Goal: Task Accomplishment & Management: Complete application form

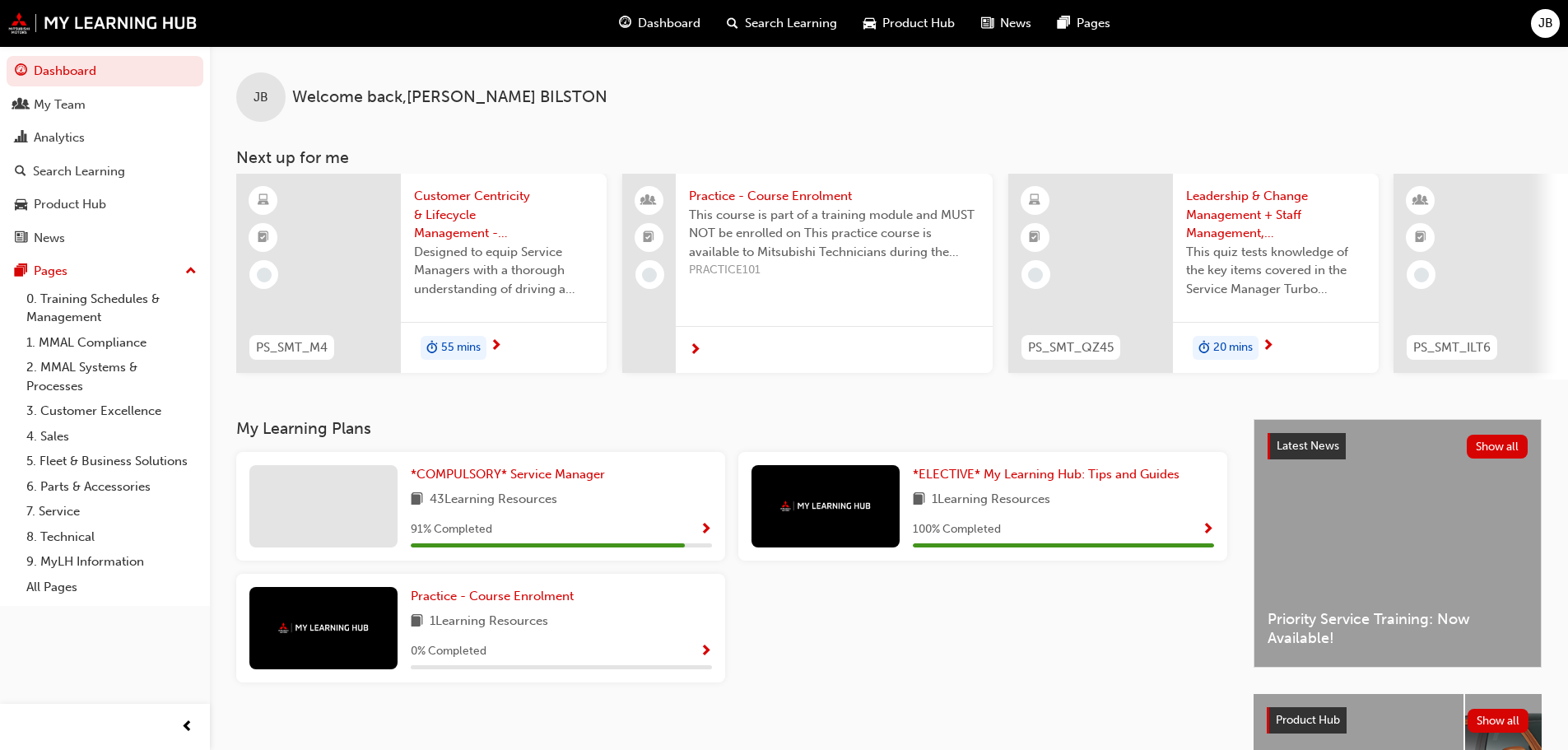
click at [1214, 344] on span "20 mins" at bounding box center [1233, 347] width 40 height 19
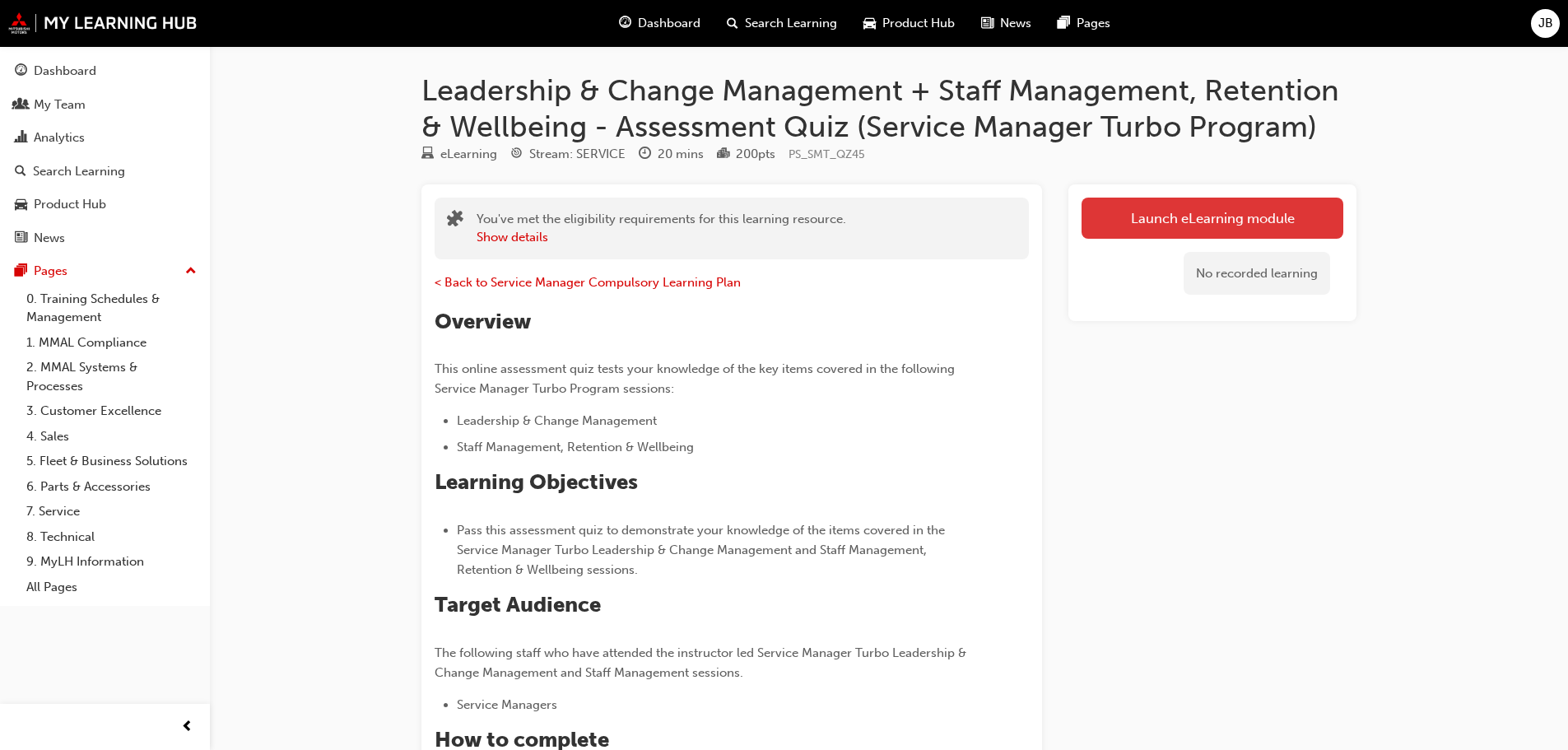
click at [1214, 219] on link "Launch eLearning module" at bounding box center [1212, 218] width 261 height 42
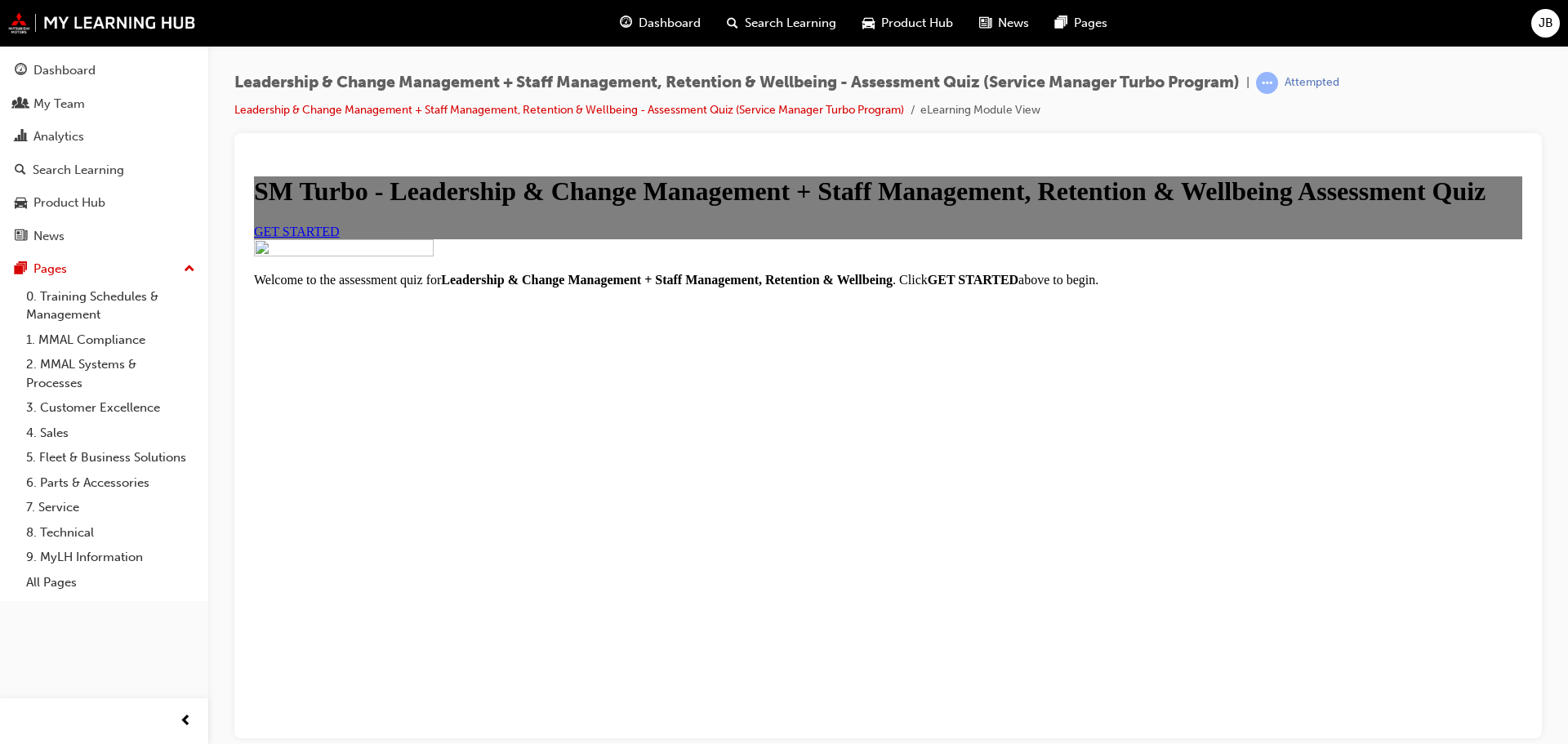
scroll to position [247, 0]
click at [340, 237] on span "GET STARTED" at bounding box center [297, 230] width 86 height 14
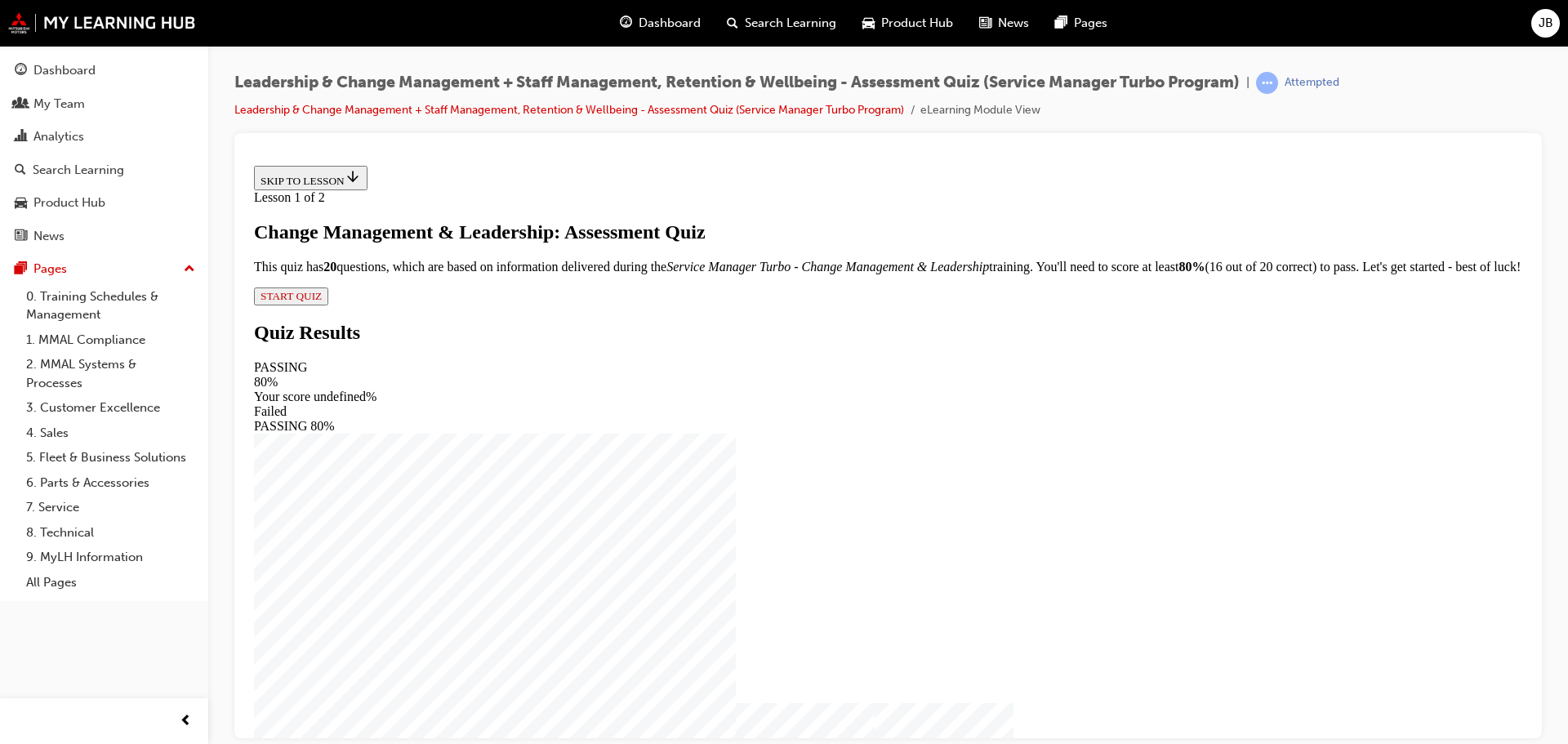
scroll to position [38, 0]
click at [322, 301] on span "START QUIZ" at bounding box center [291, 295] width 61 height 12
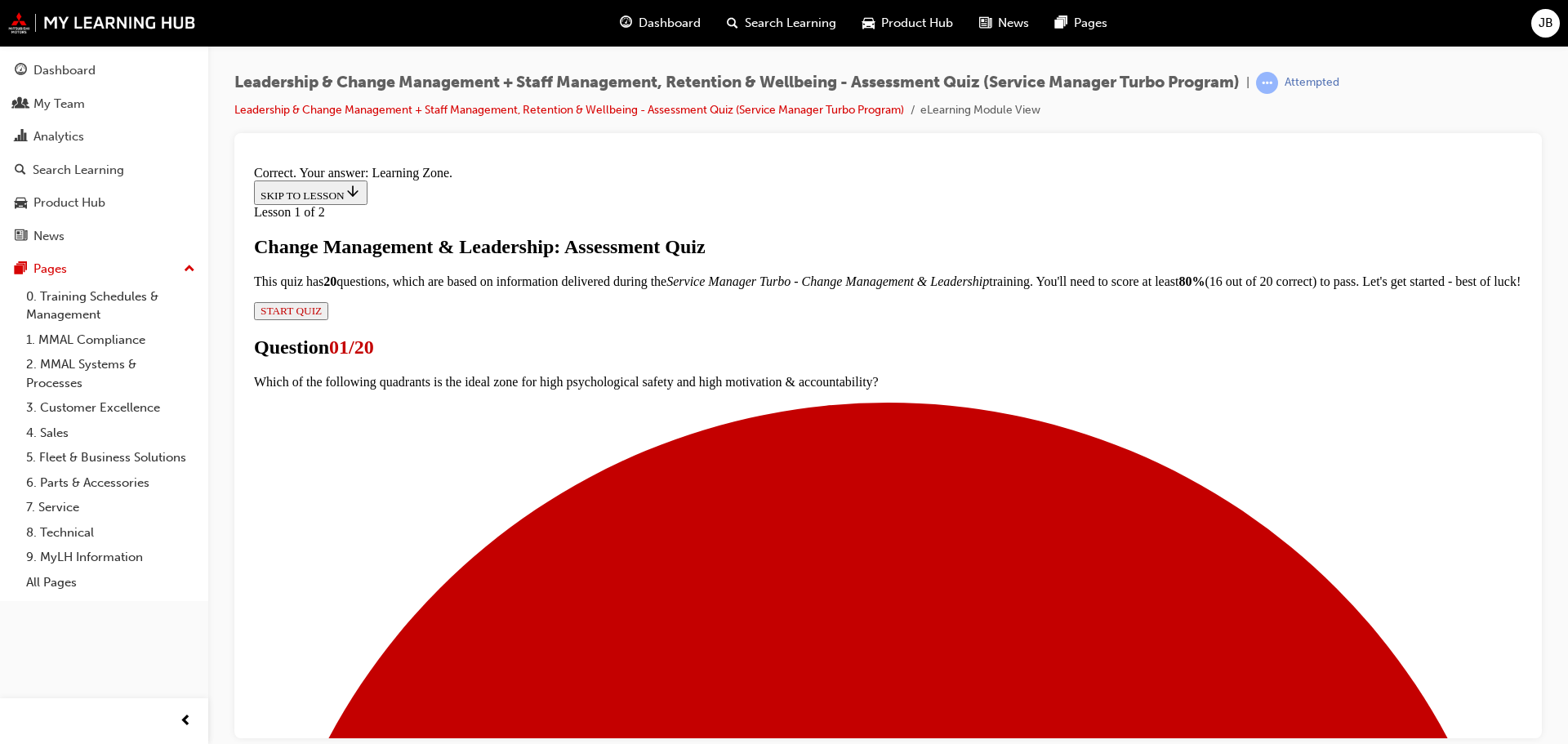
scroll to position [274, 0]
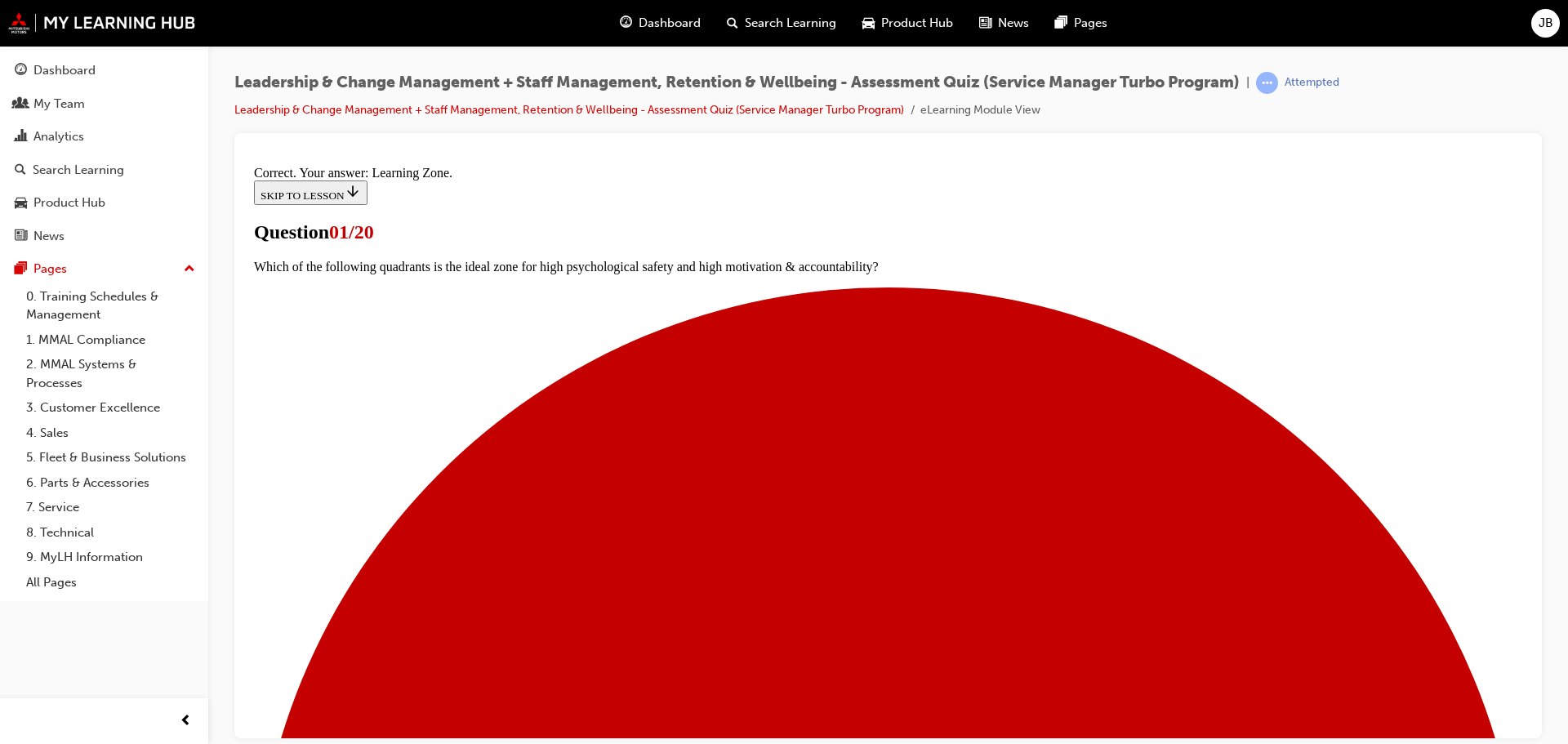
scroll to position [163, 0]
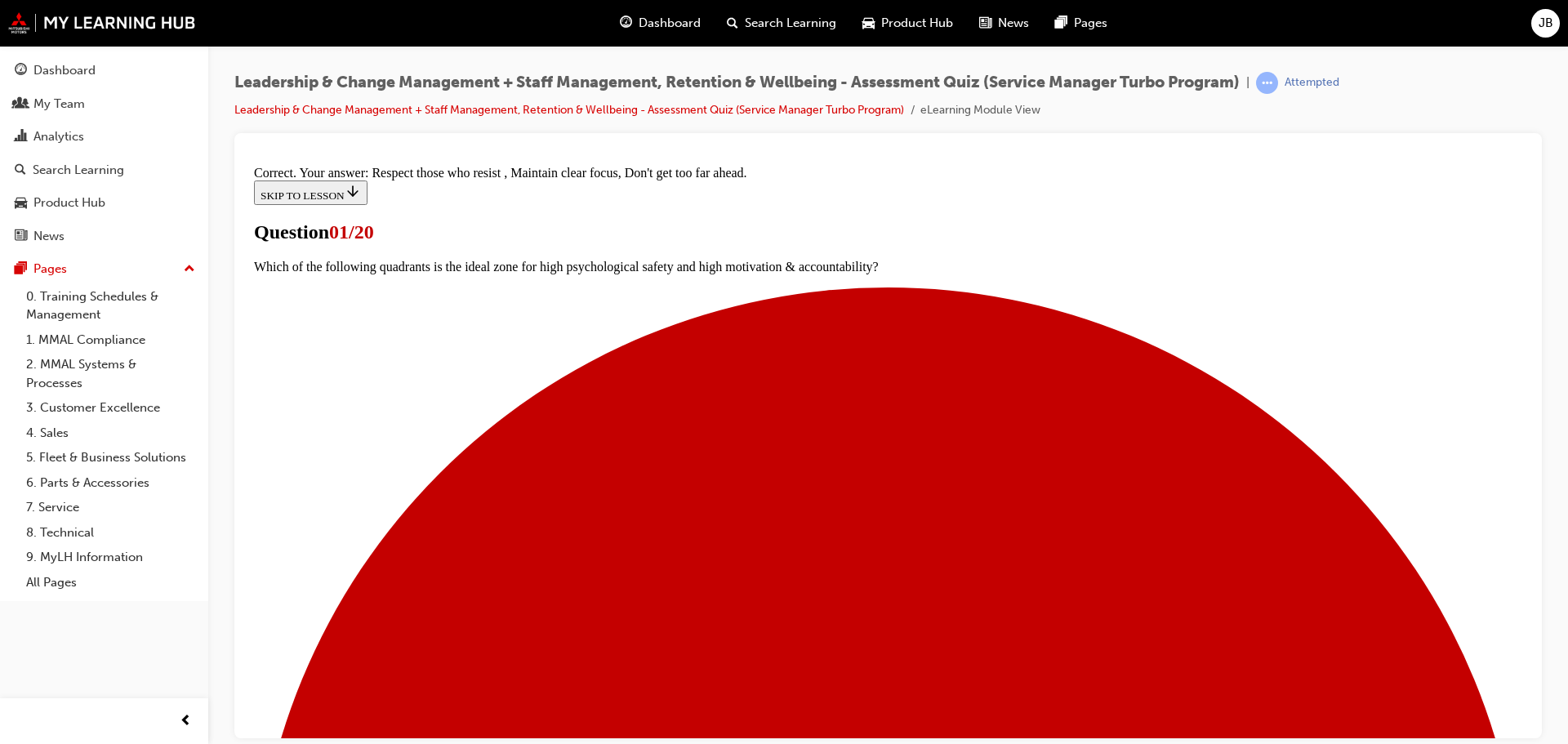
scroll to position [302, 0]
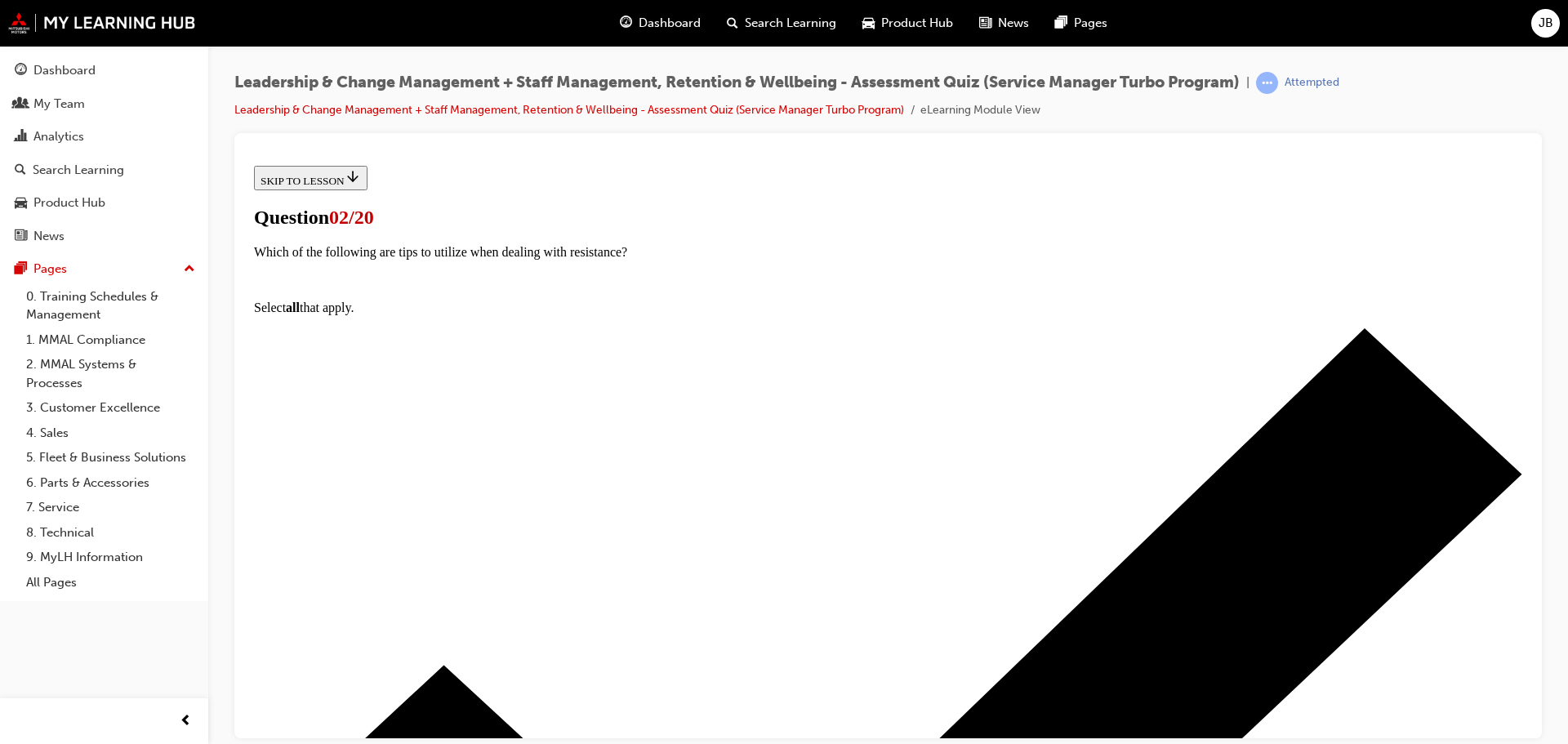
scroll to position [163, 0]
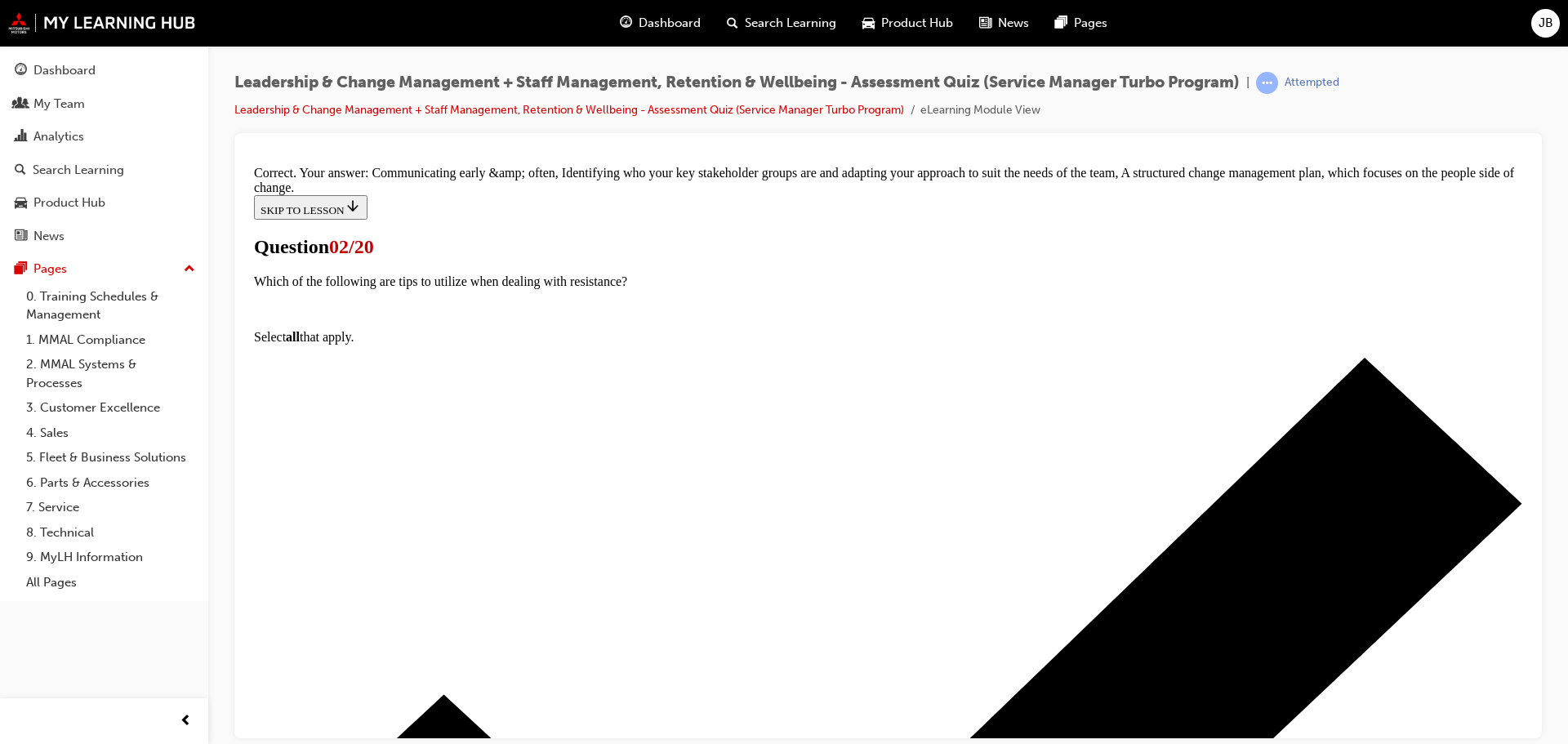
scroll to position [363, 0]
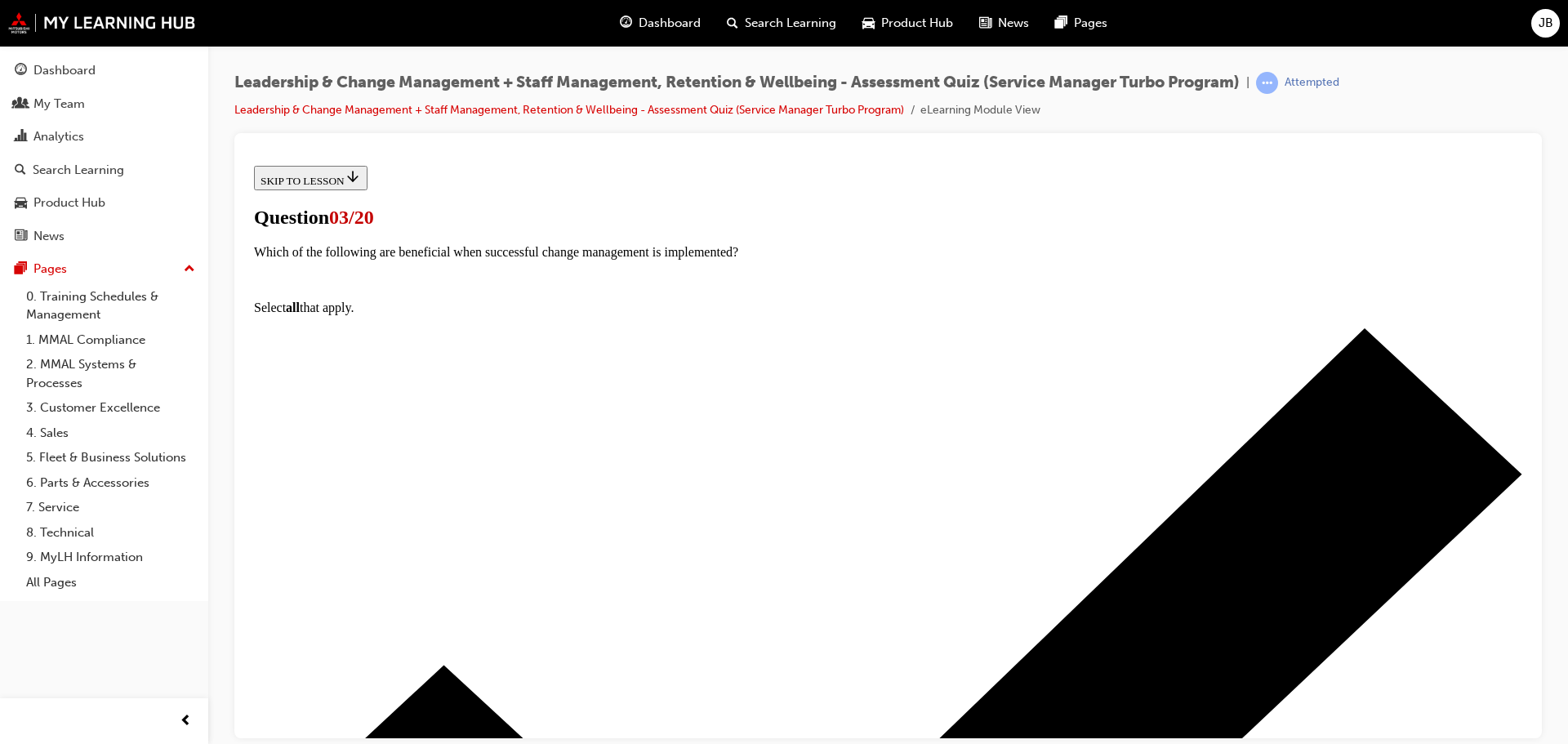
drag, startPoint x: 886, startPoint y: 602, endPoint x: 905, endPoint y: 616, distance: 23.6
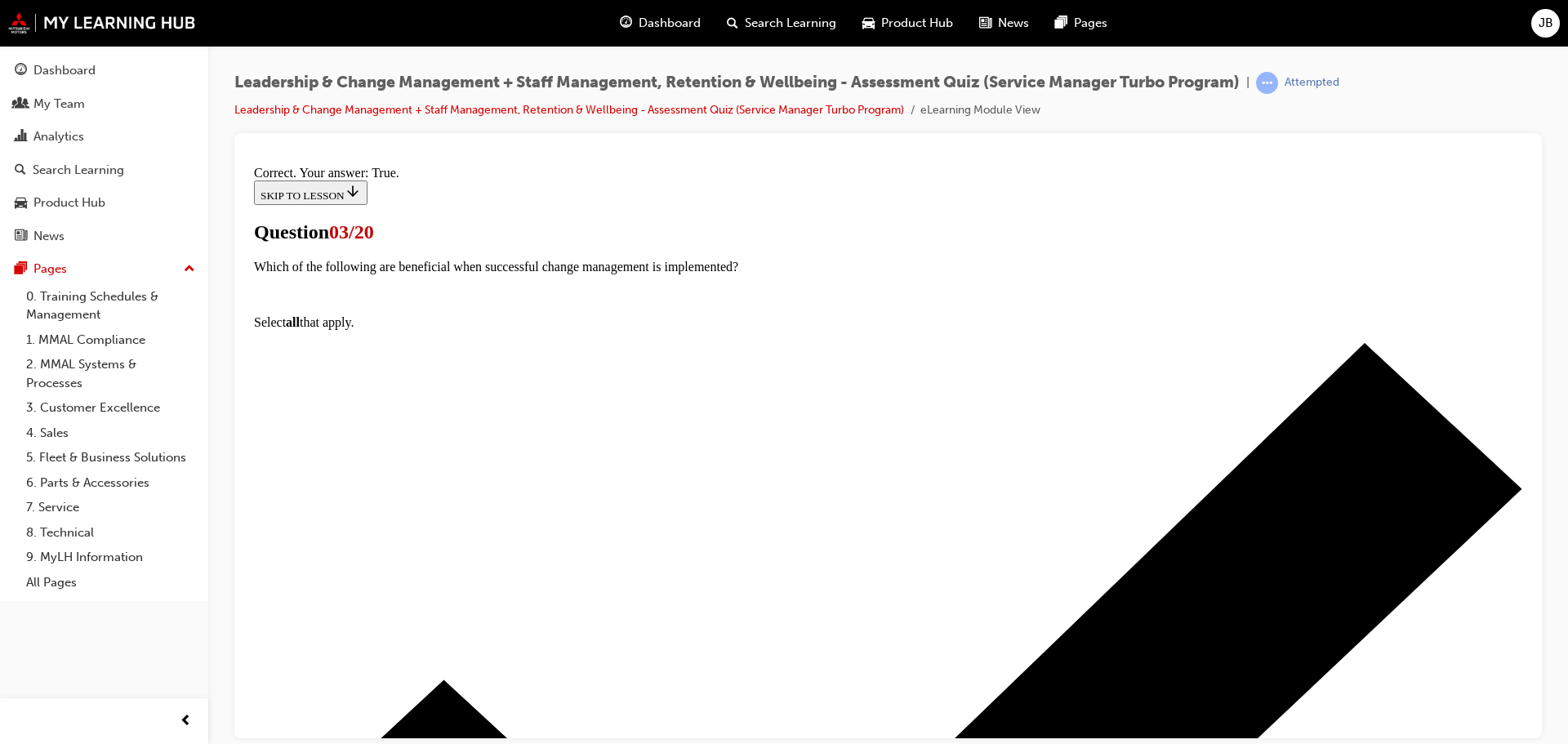
scroll to position [199, 0]
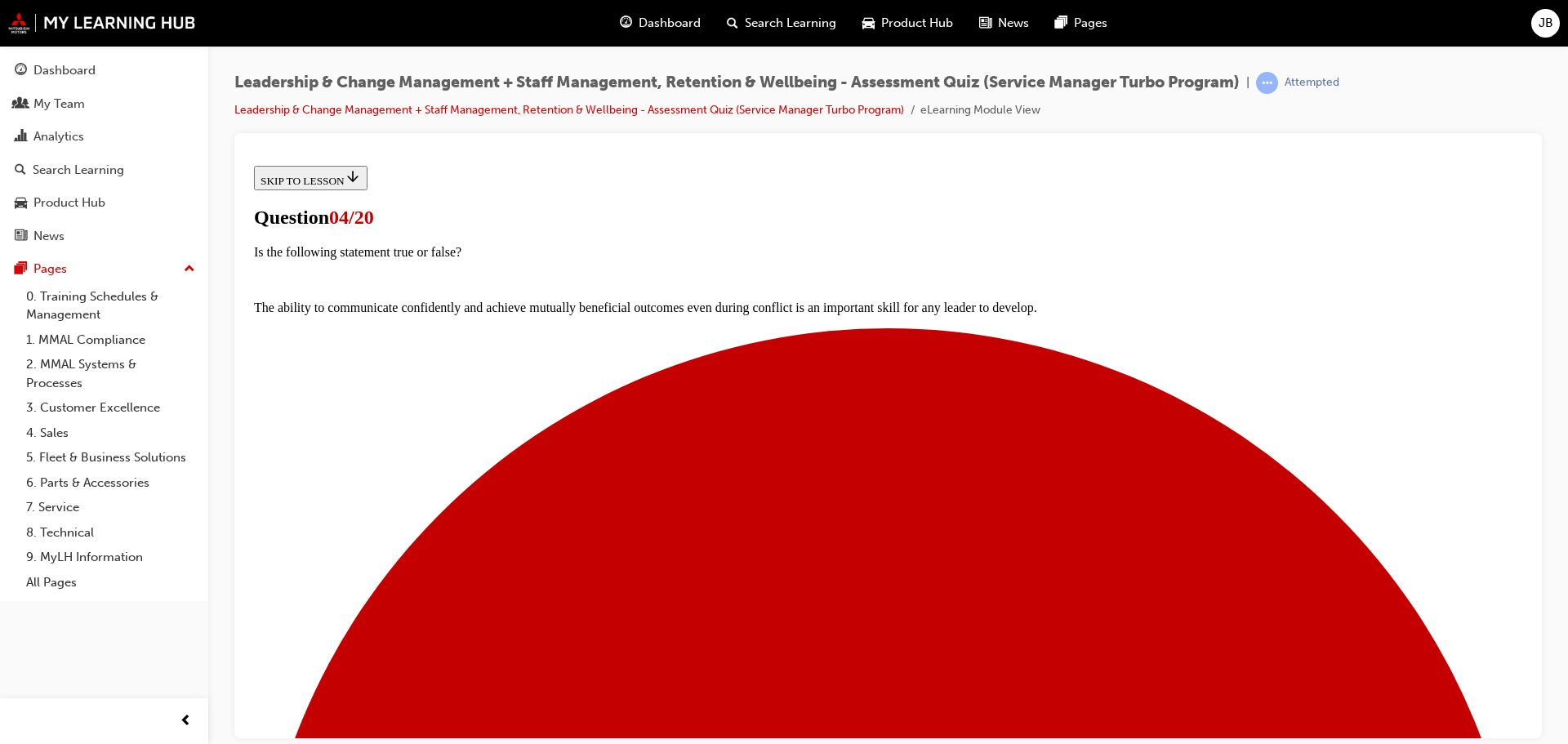
scroll to position [163, 0]
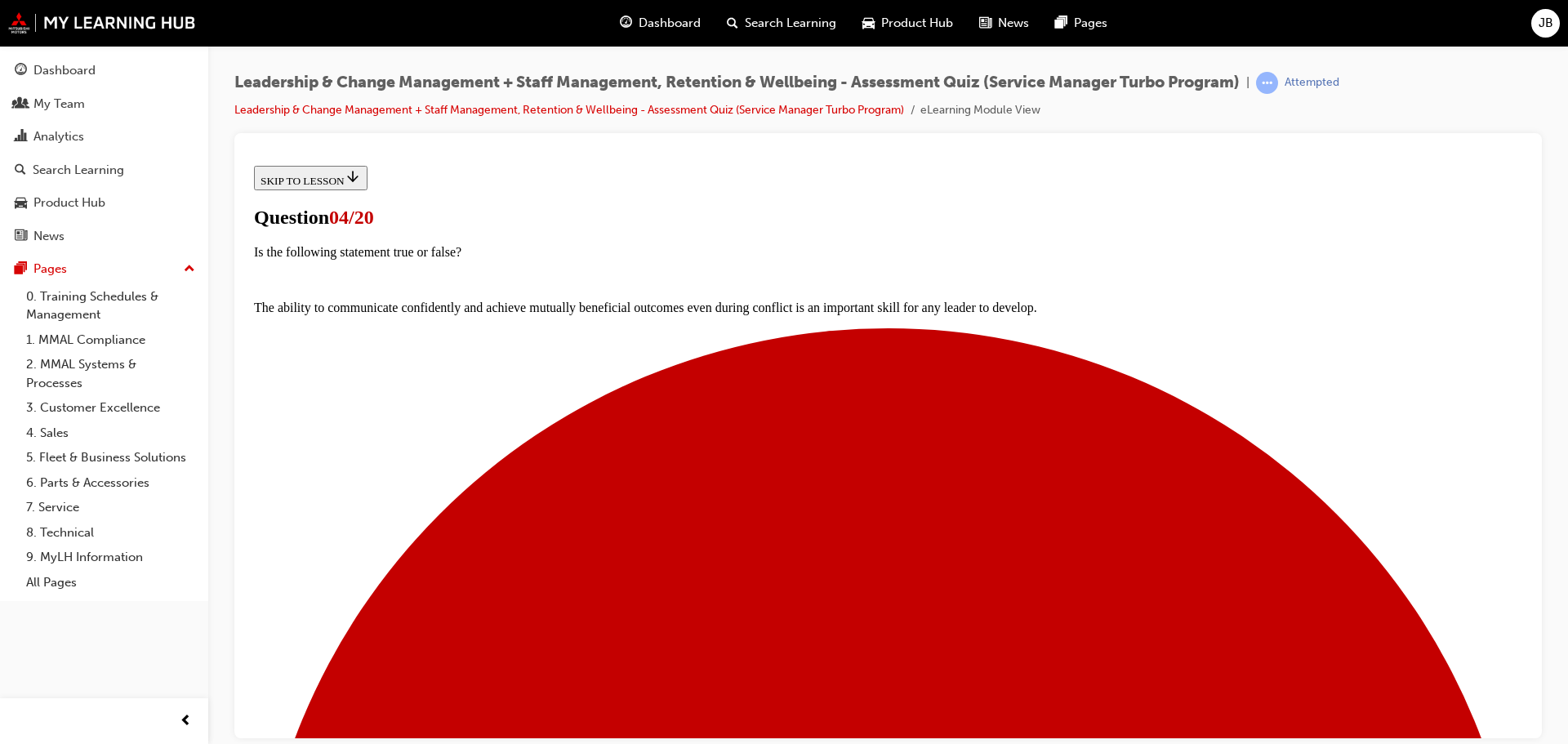
scroll to position [316, 0]
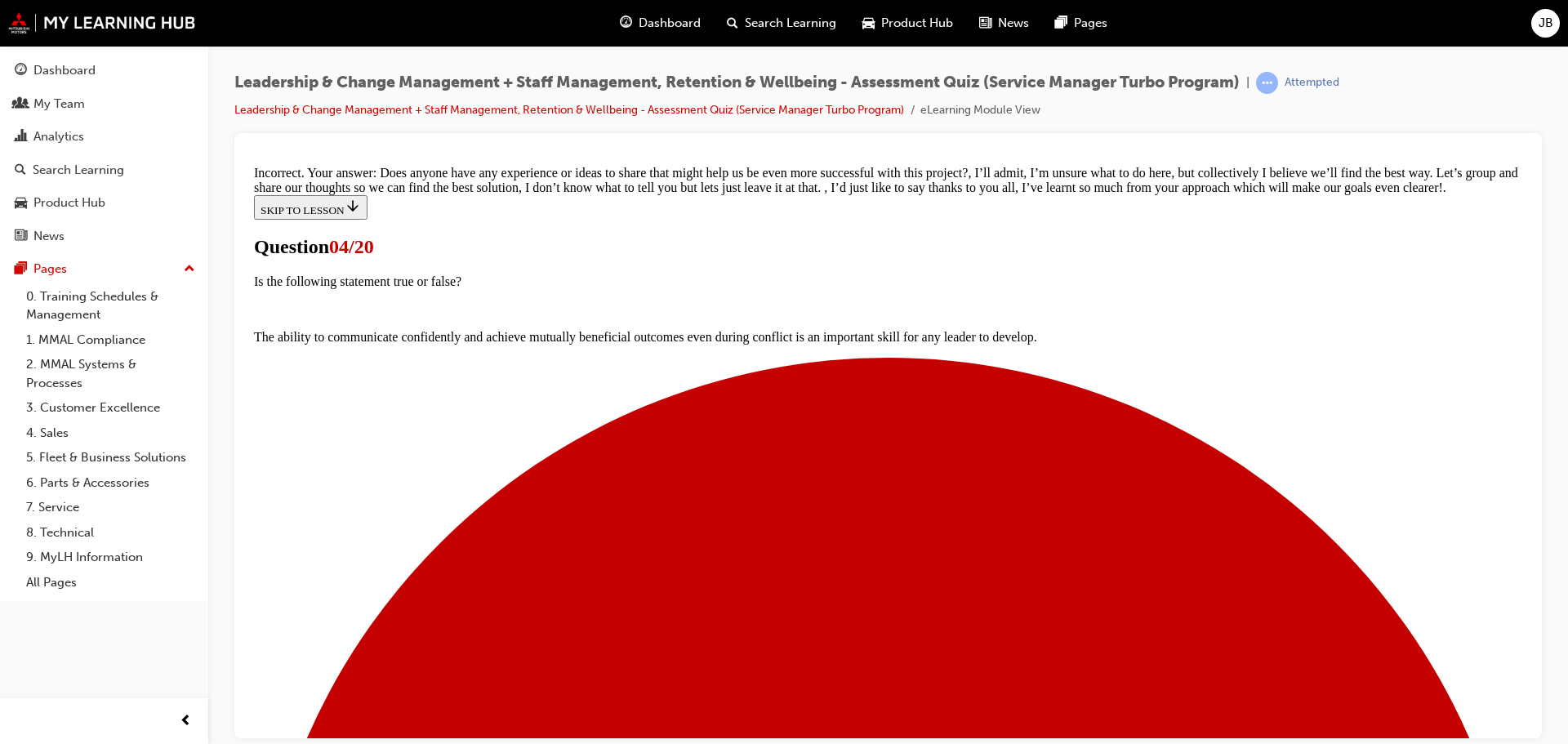
scroll to position [367, 0]
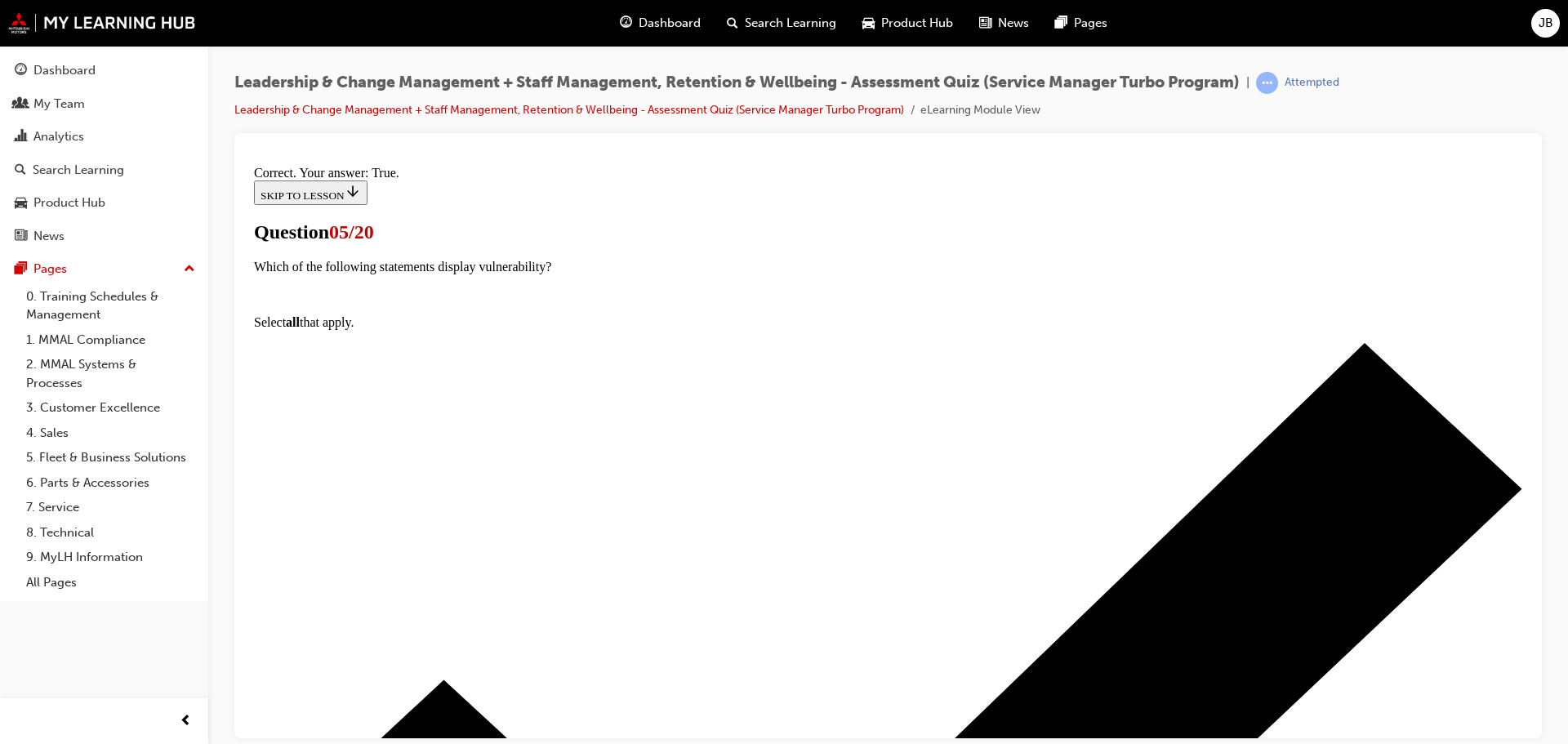
scroll to position [227, 0]
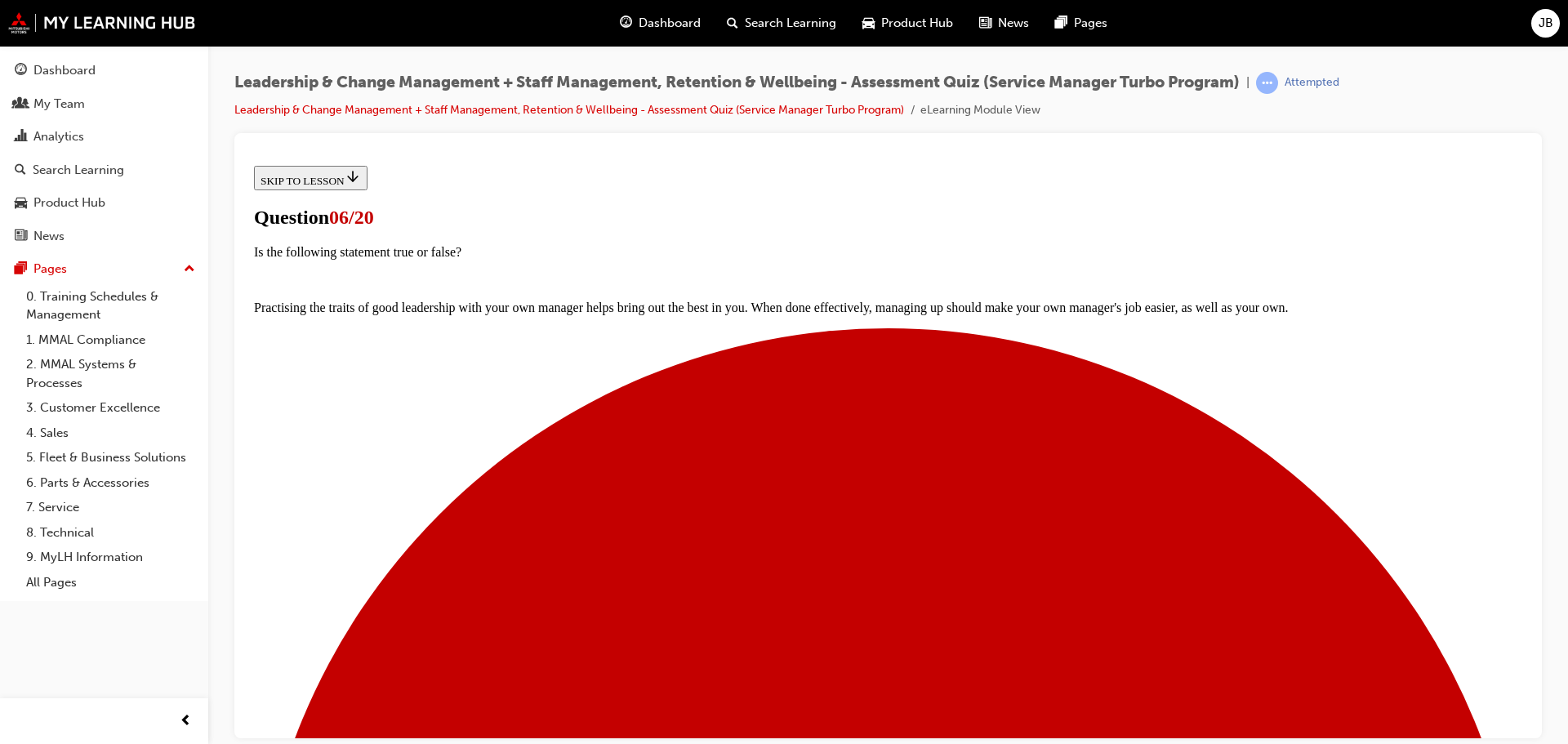
scroll to position [163, 0]
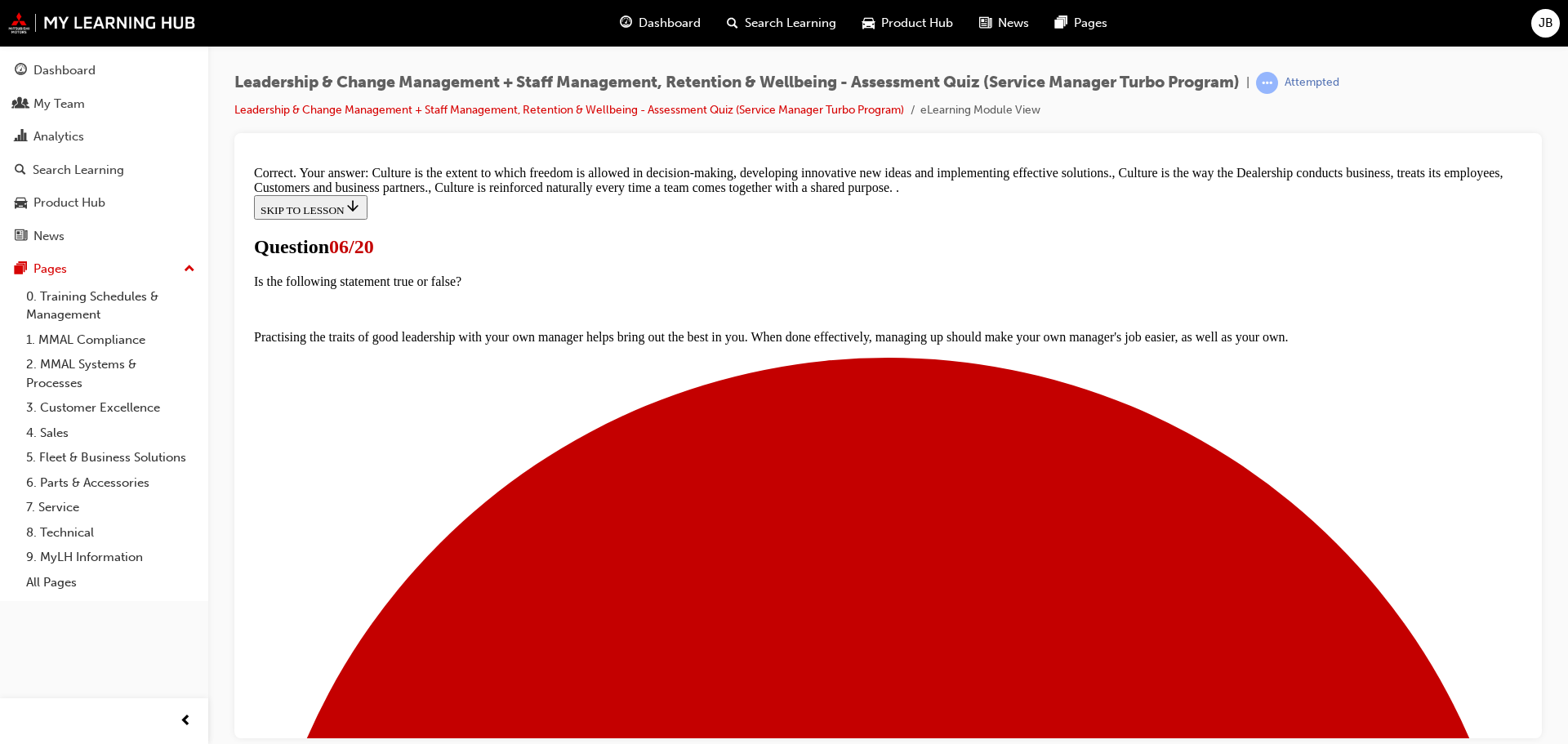
scroll to position [384, 0]
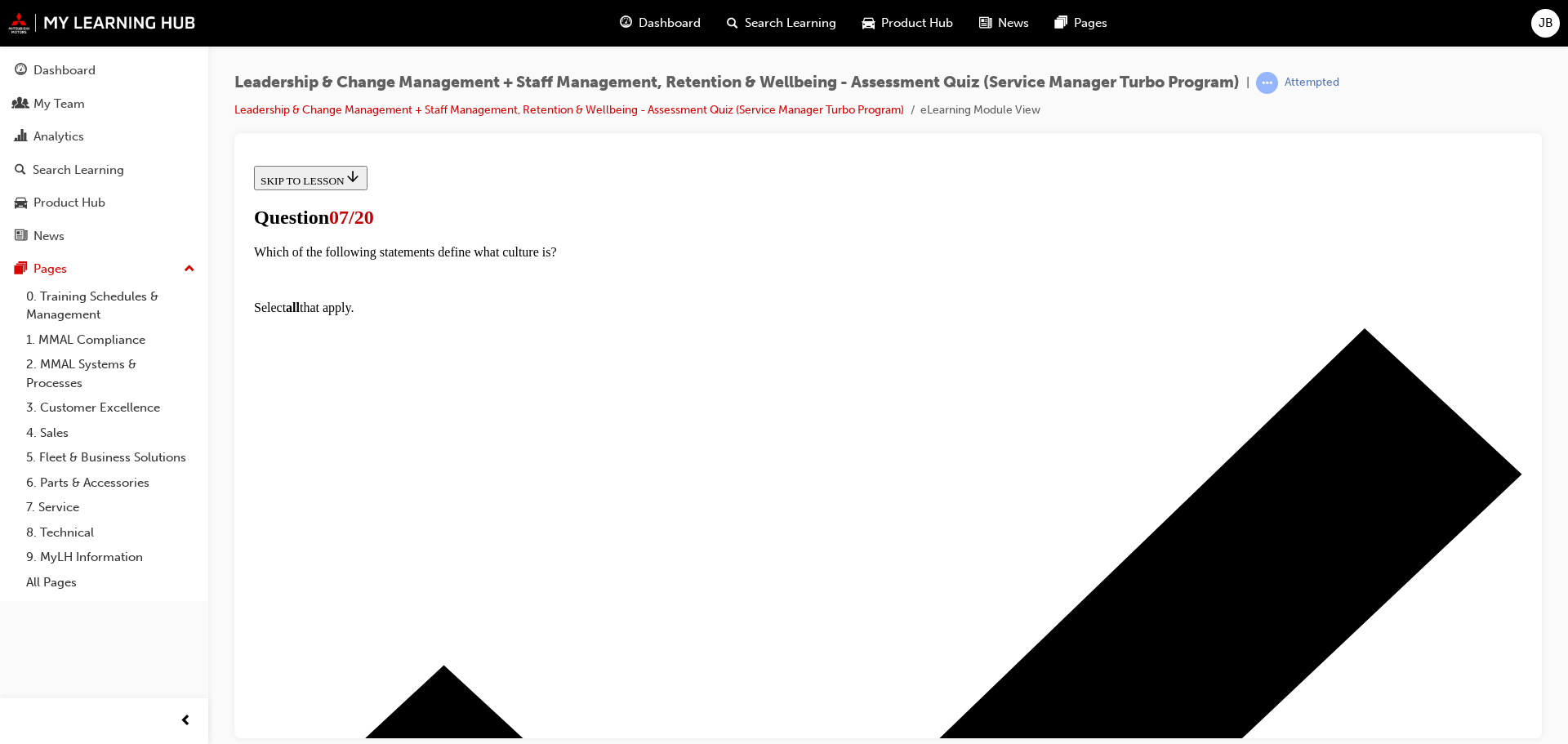
scroll to position [81, 0]
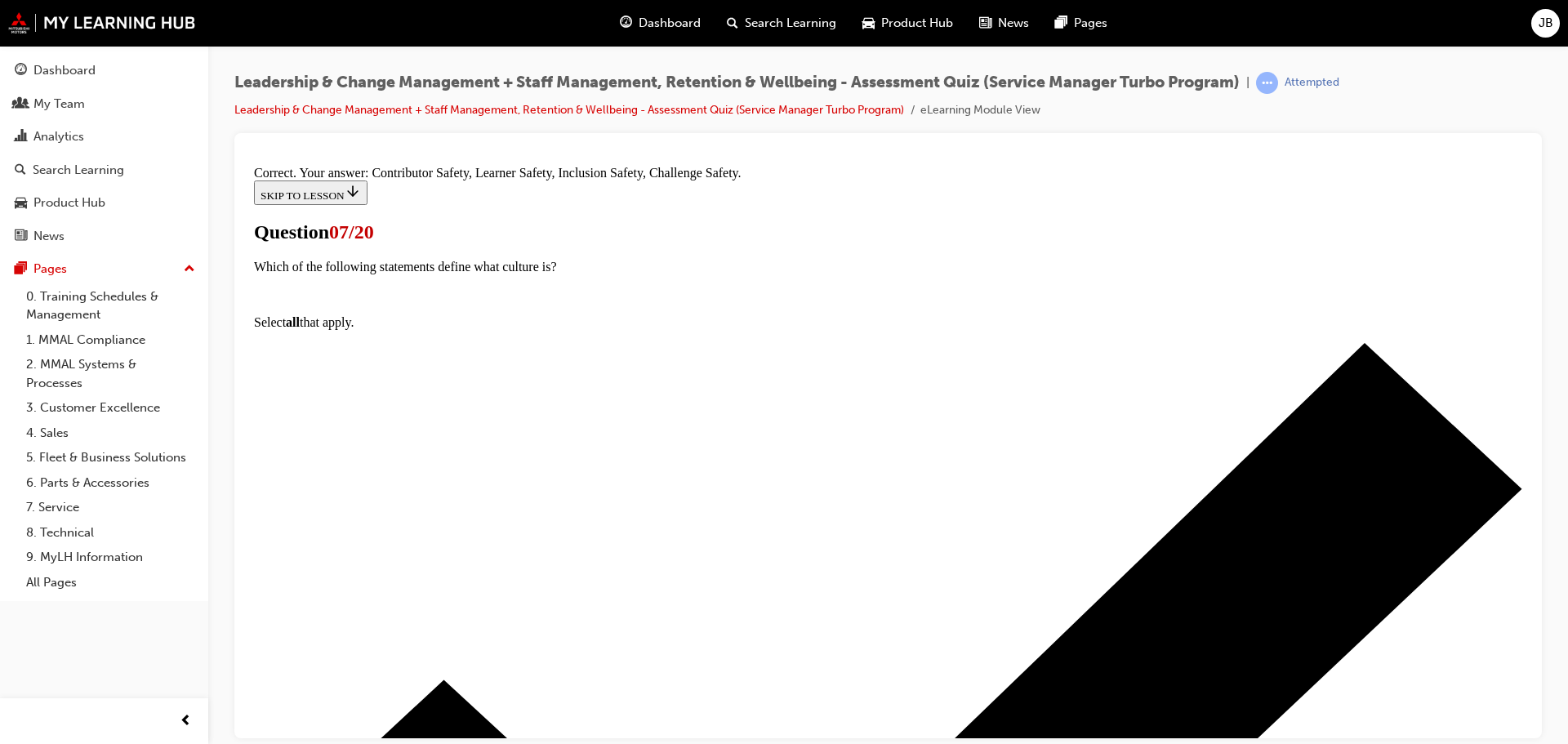
scroll to position [302, 0]
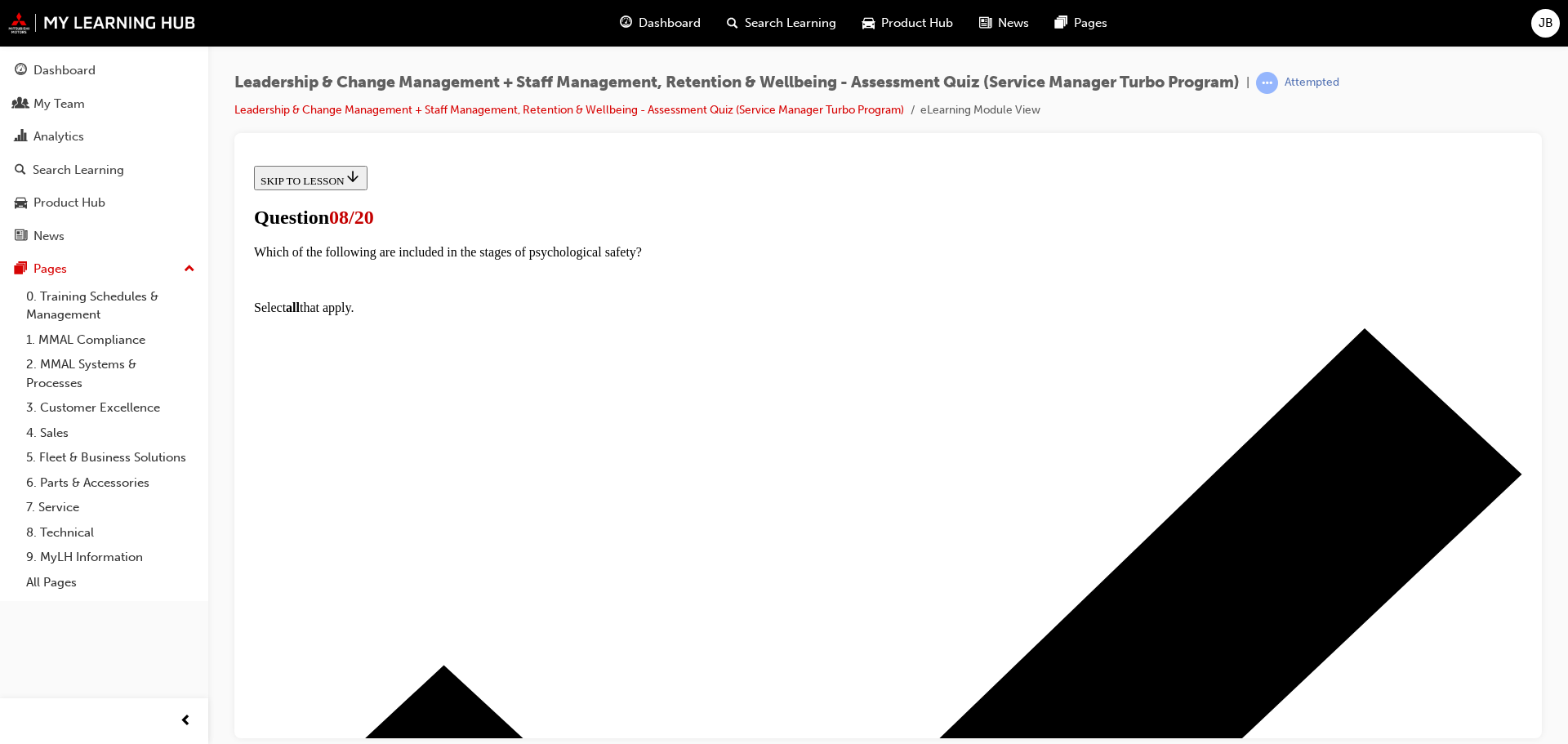
scroll to position [163, 0]
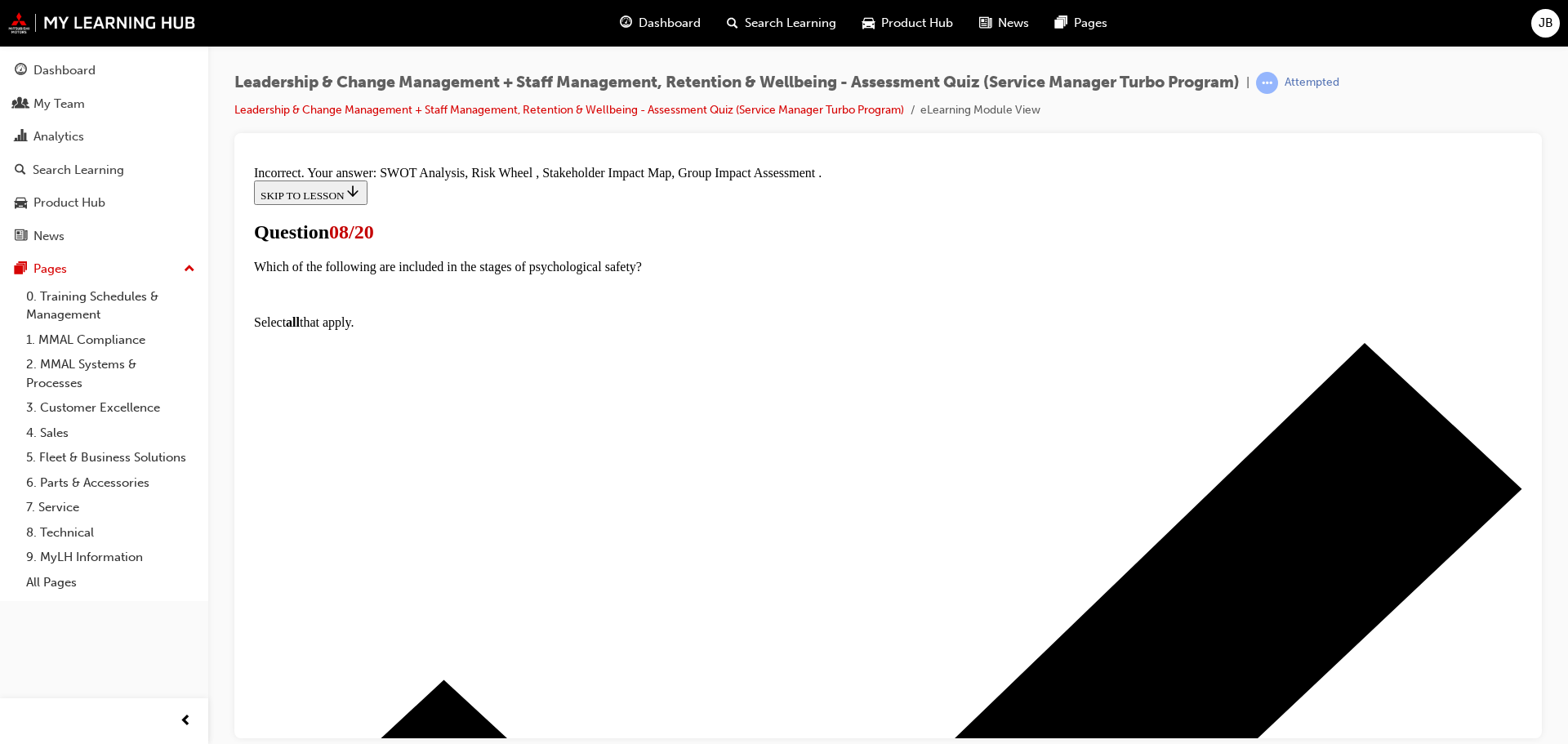
scroll to position [302, 0]
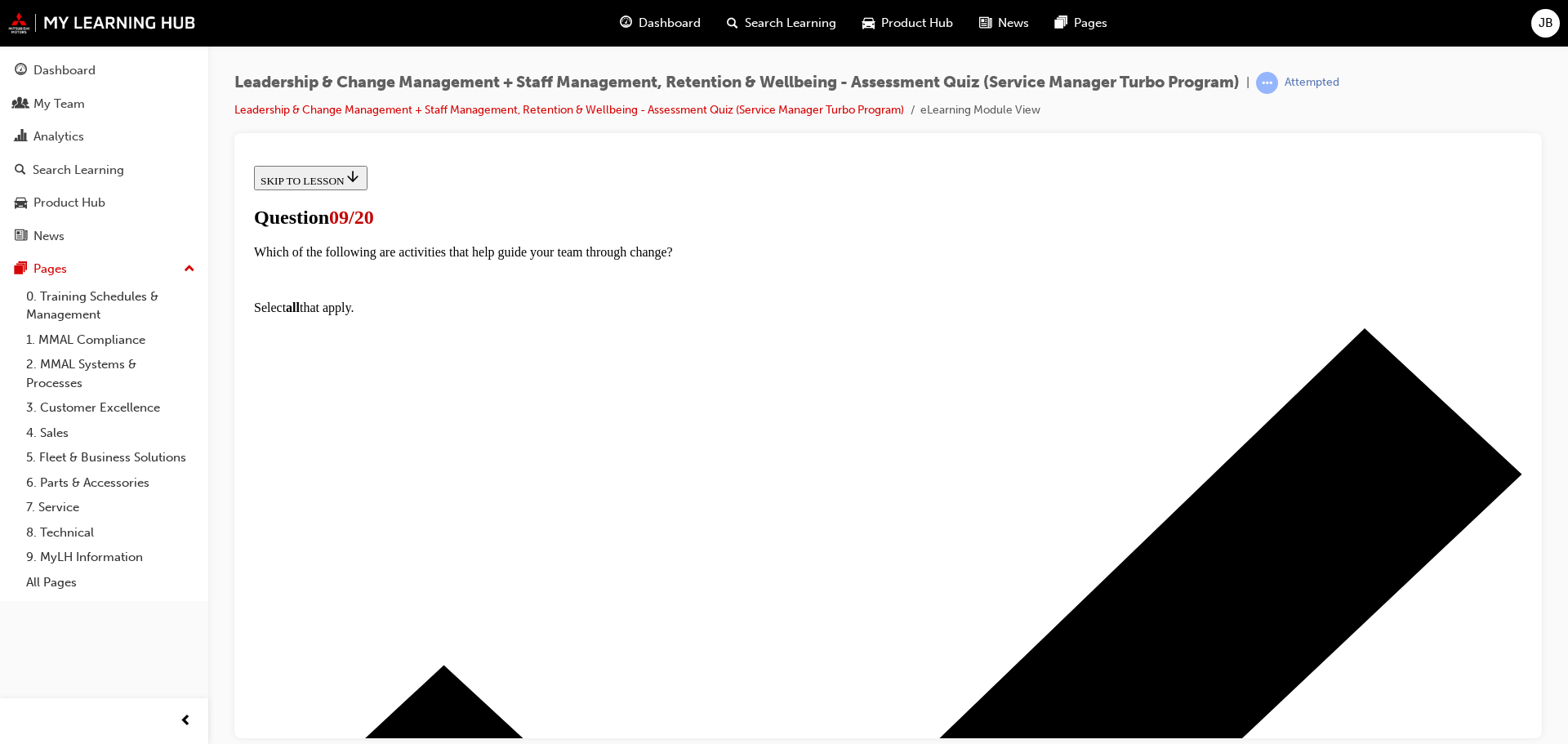
scroll to position [163, 0]
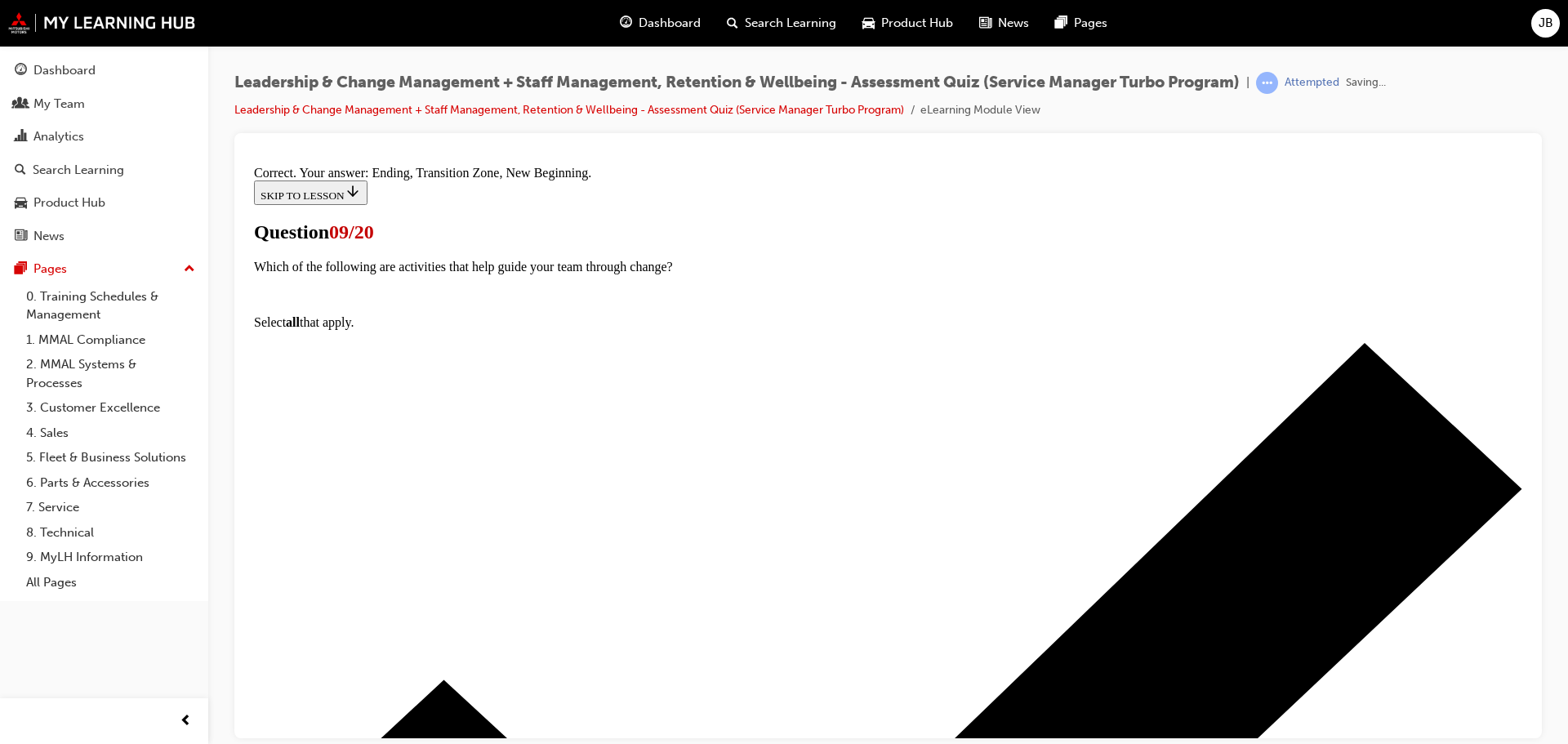
scroll to position [329, 0]
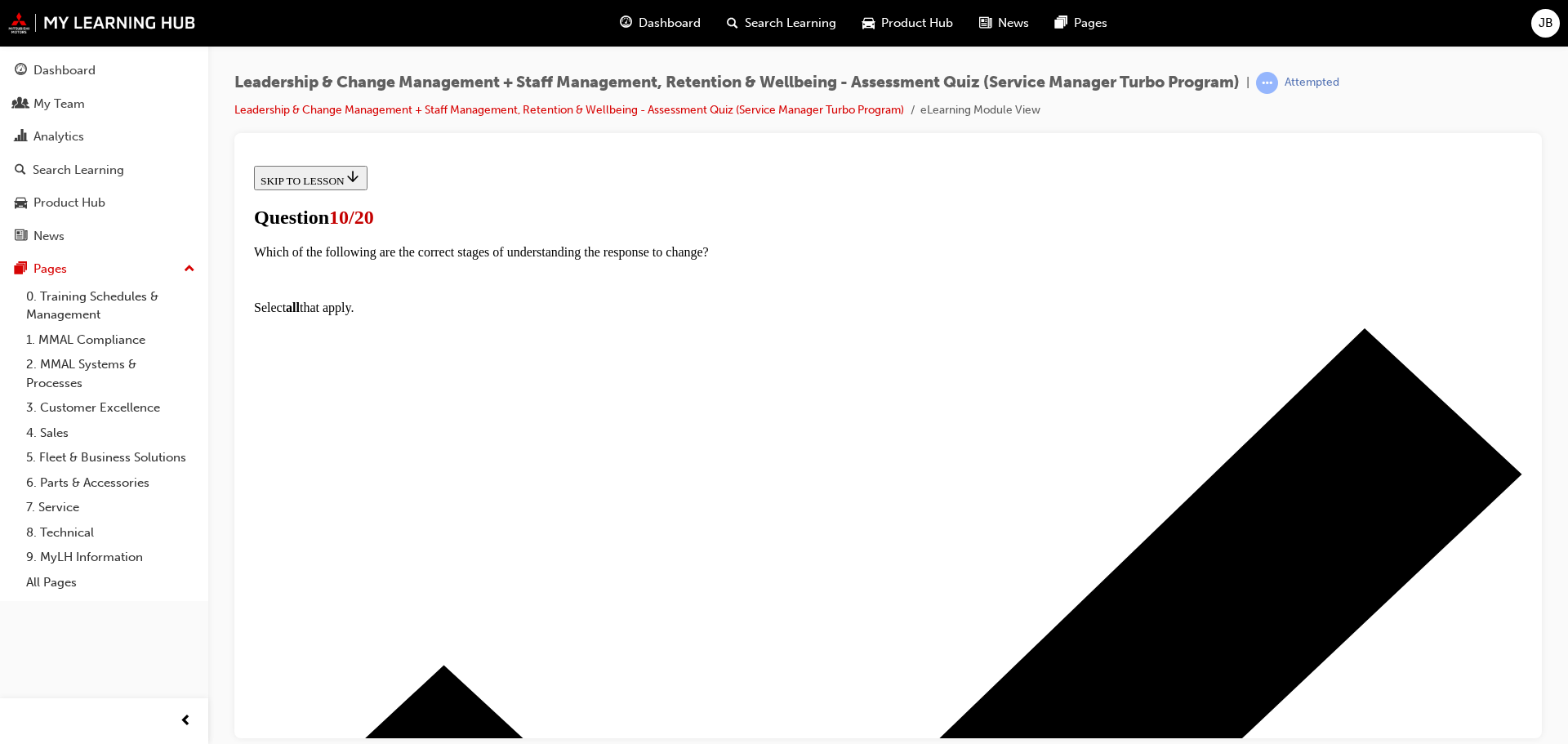
scroll to position [131, 0]
drag, startPoint x: 888, startPoint y: 606, endPoint x: 898, endPoint y: 606, distance: 10.0
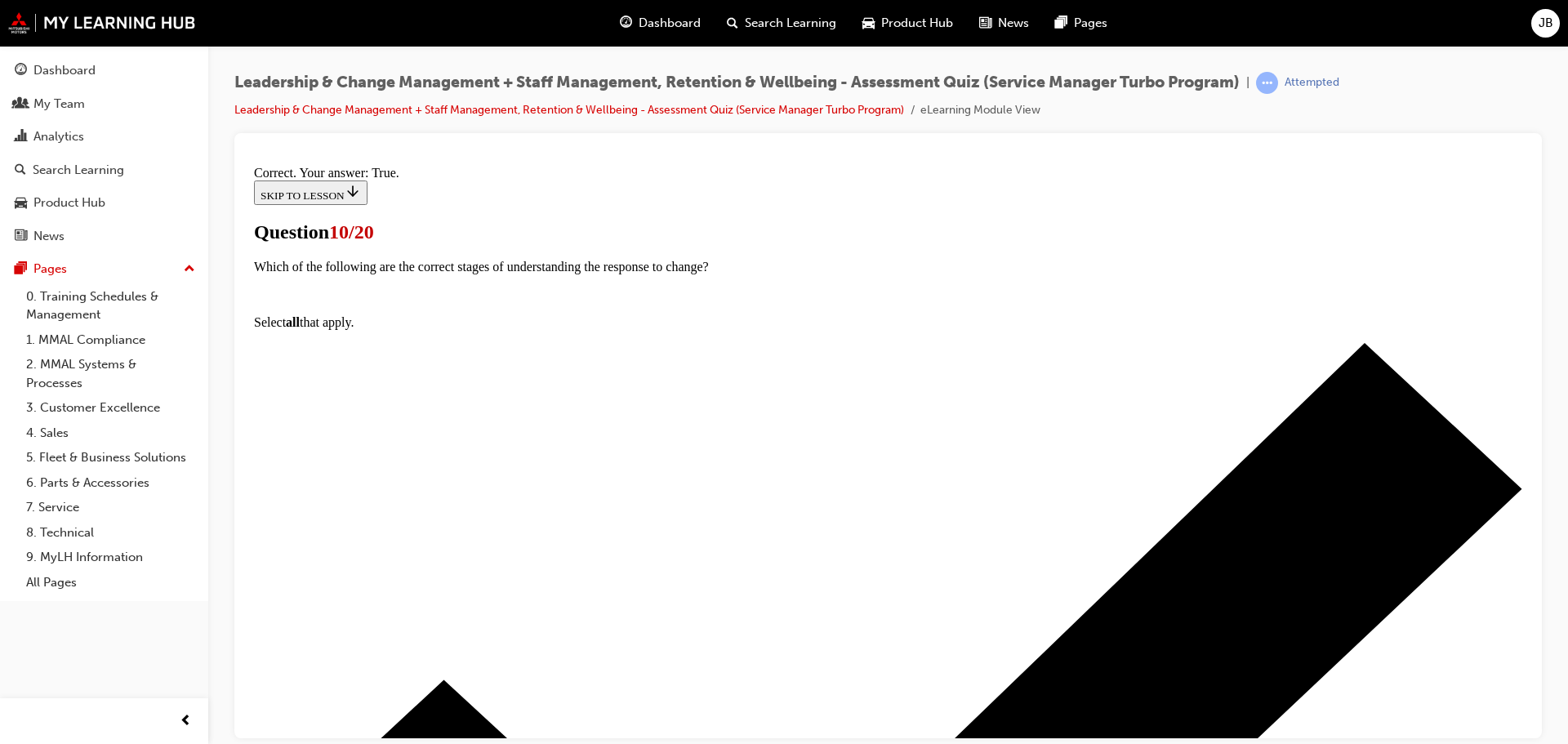
scroll to position [199, 0]
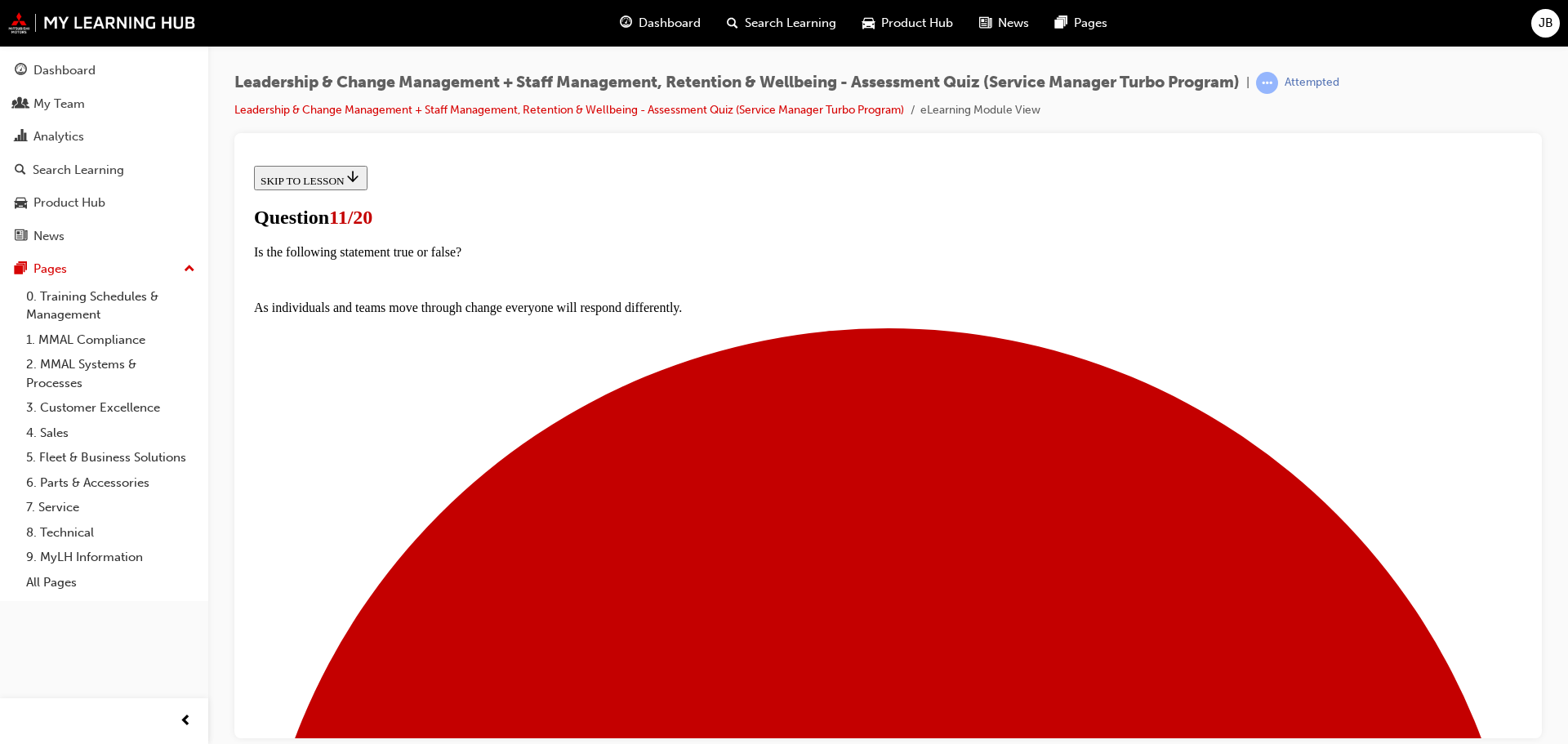
scroll to position [203, 0]
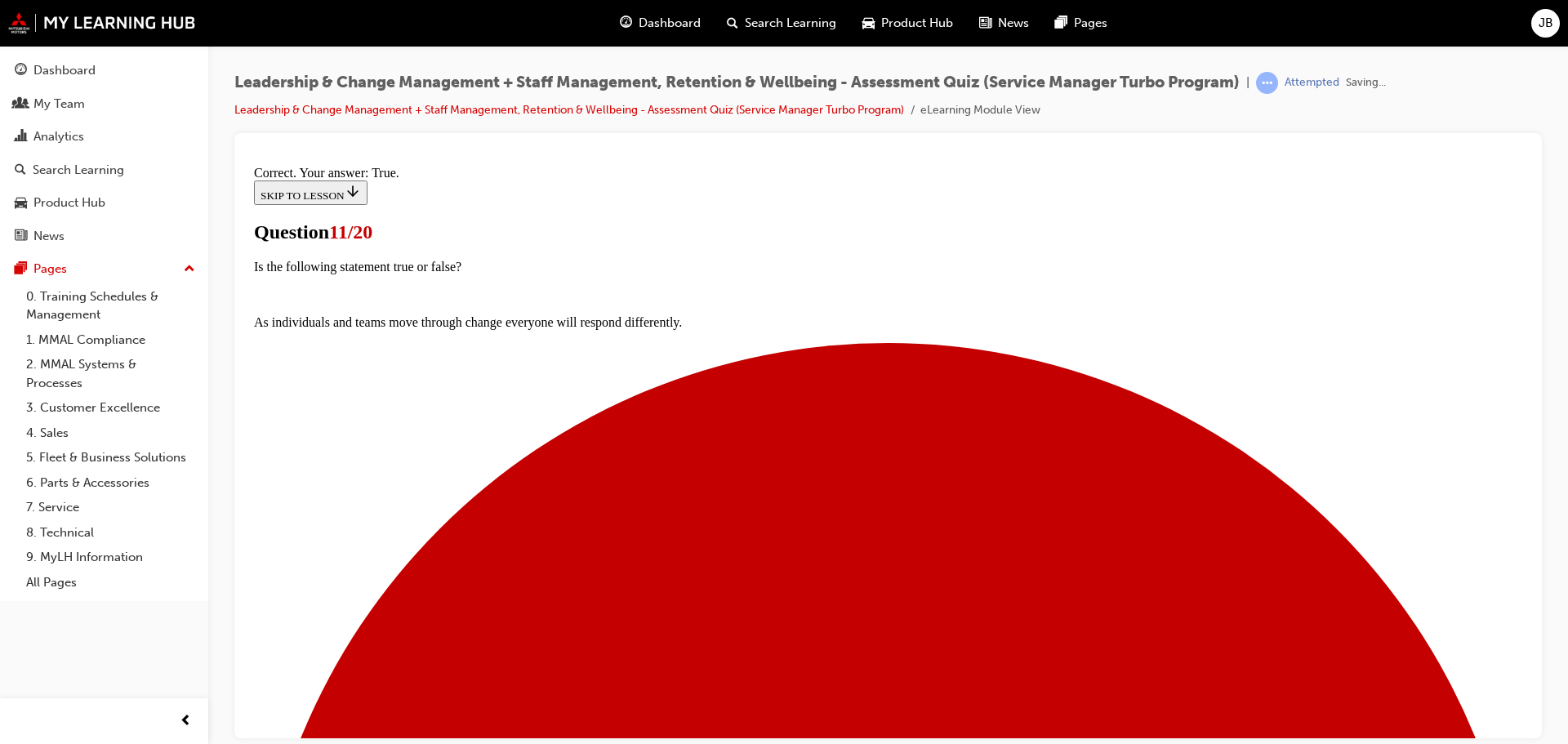
scroll to position [255, 0]
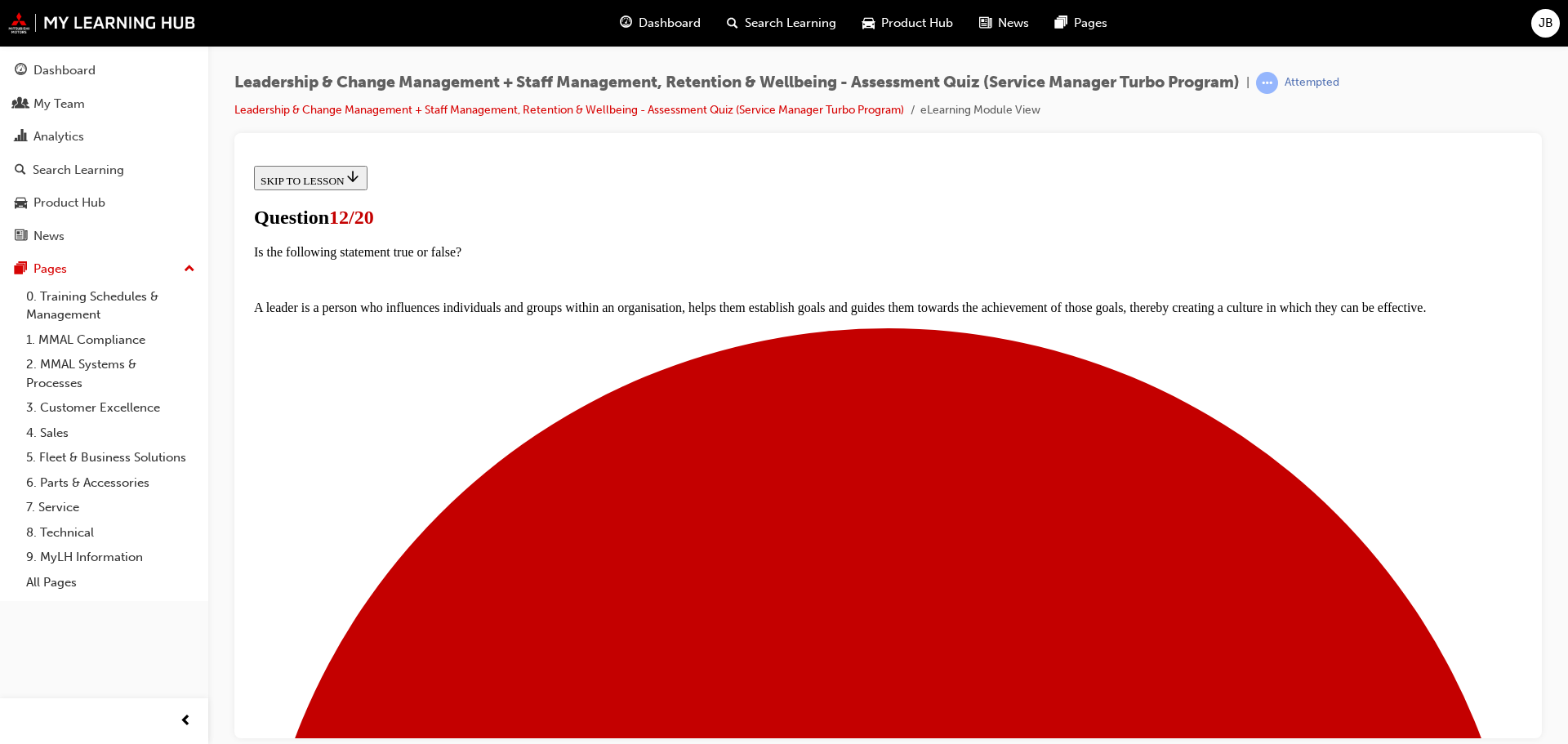
scroll to position [163, 0]
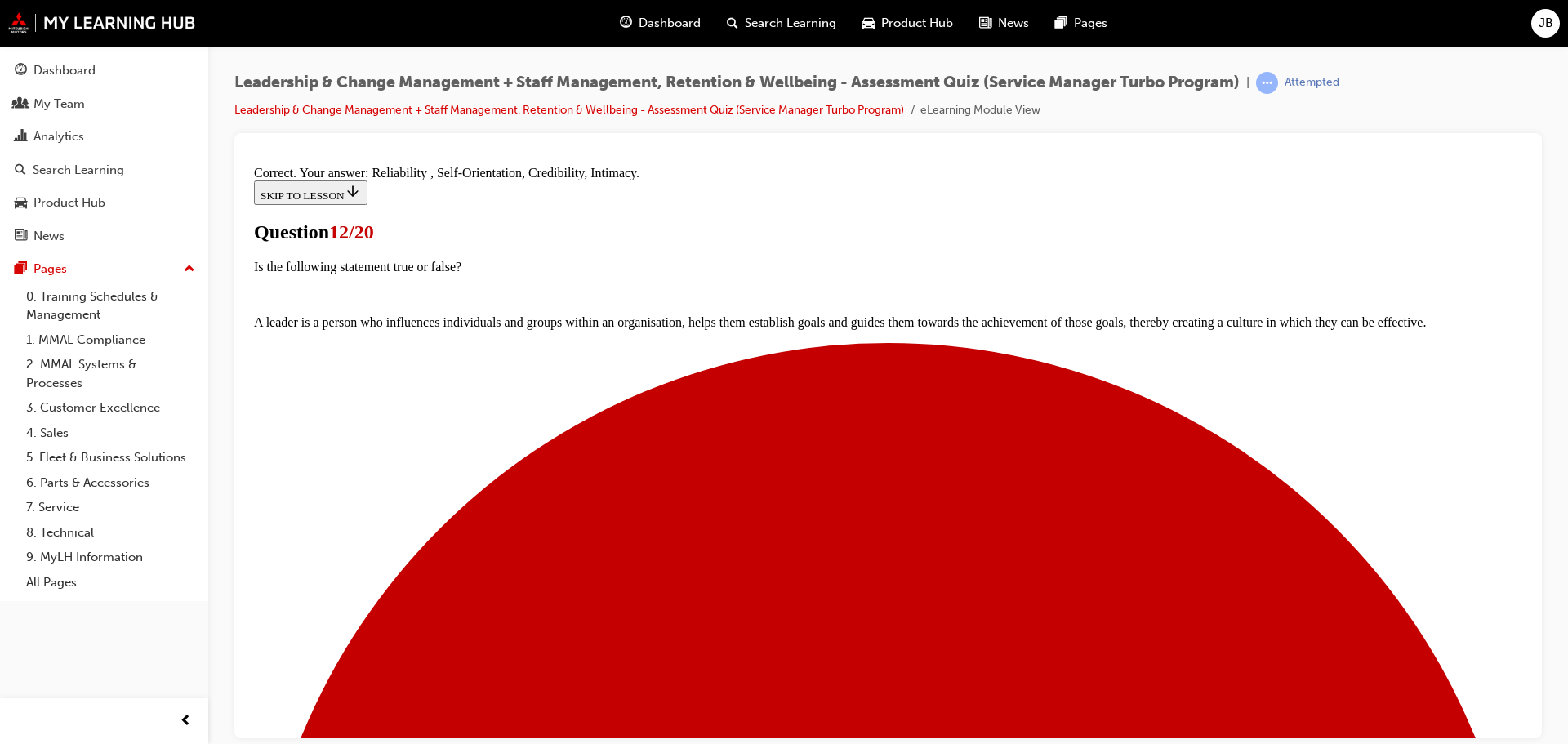
scroll to position [302, 0]
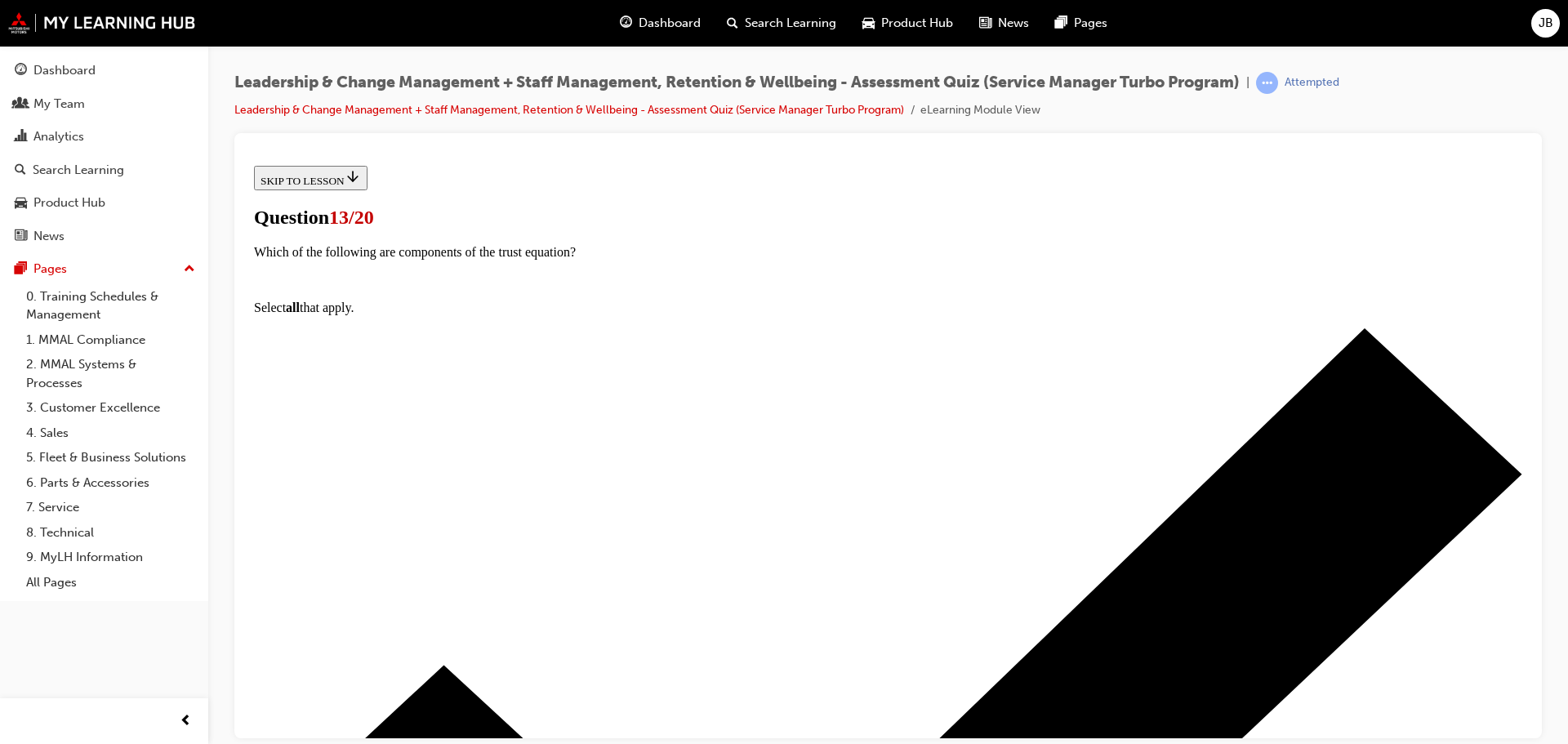
scroll to position [163, 0]
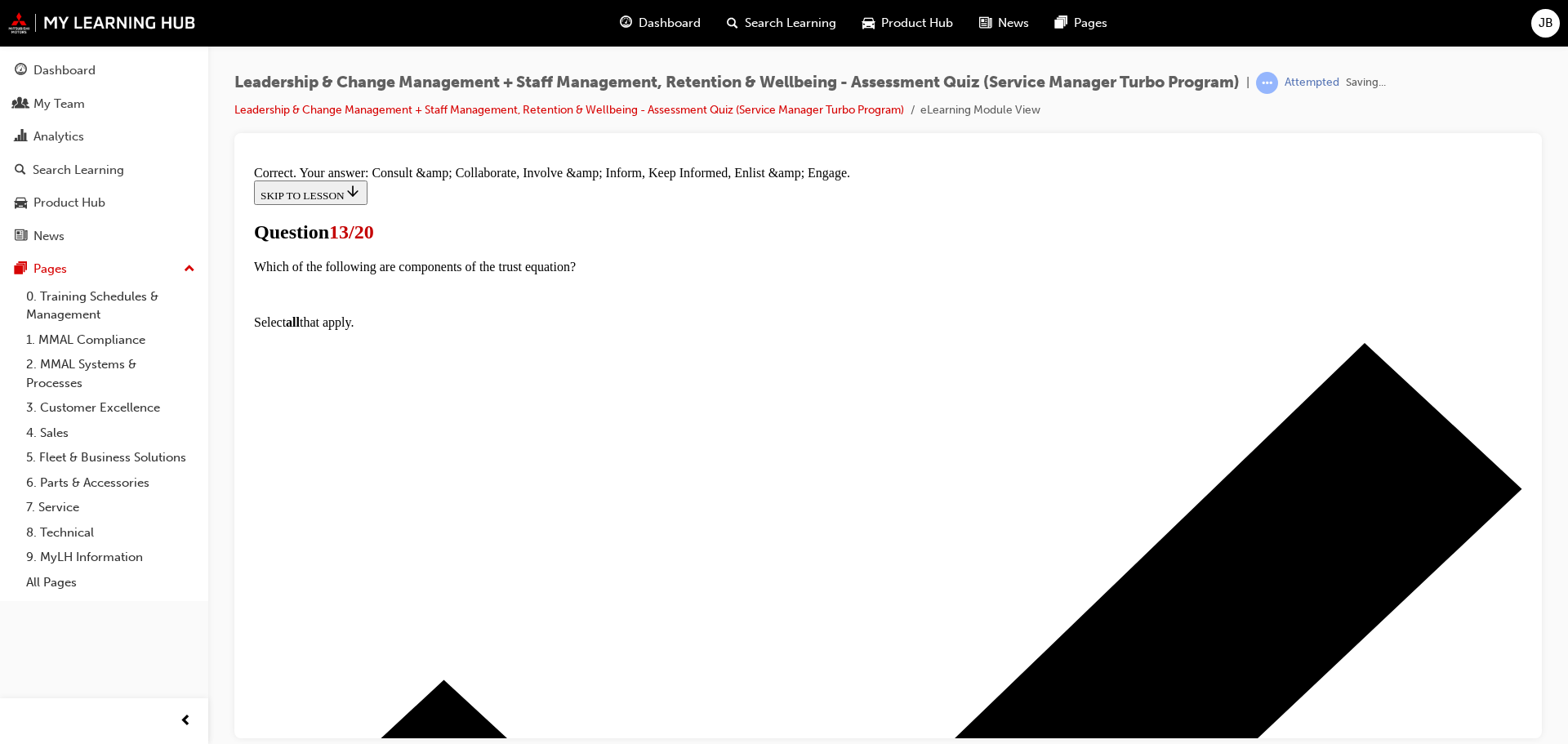
scroll to position [329, 0]
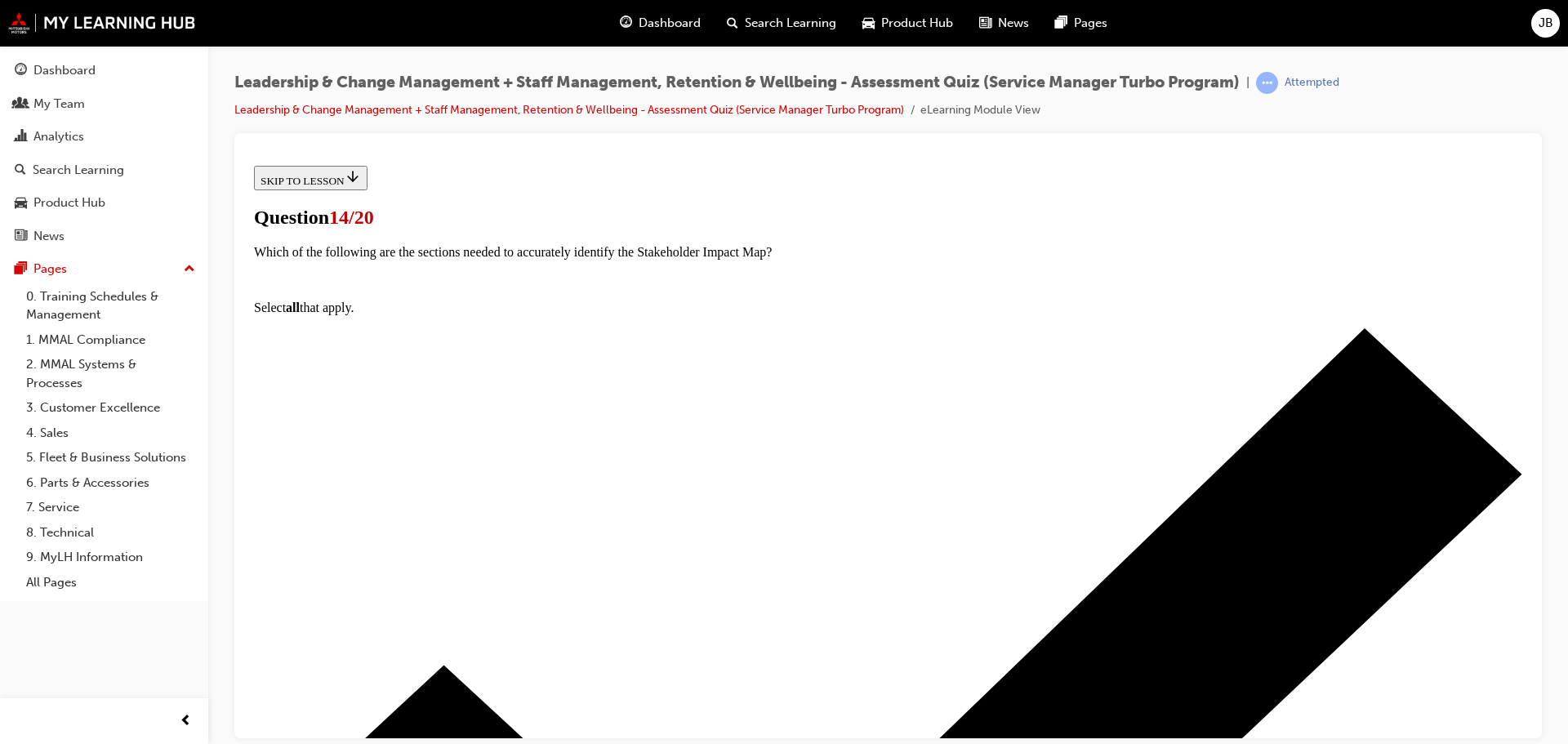
scroll to position [163, 0]
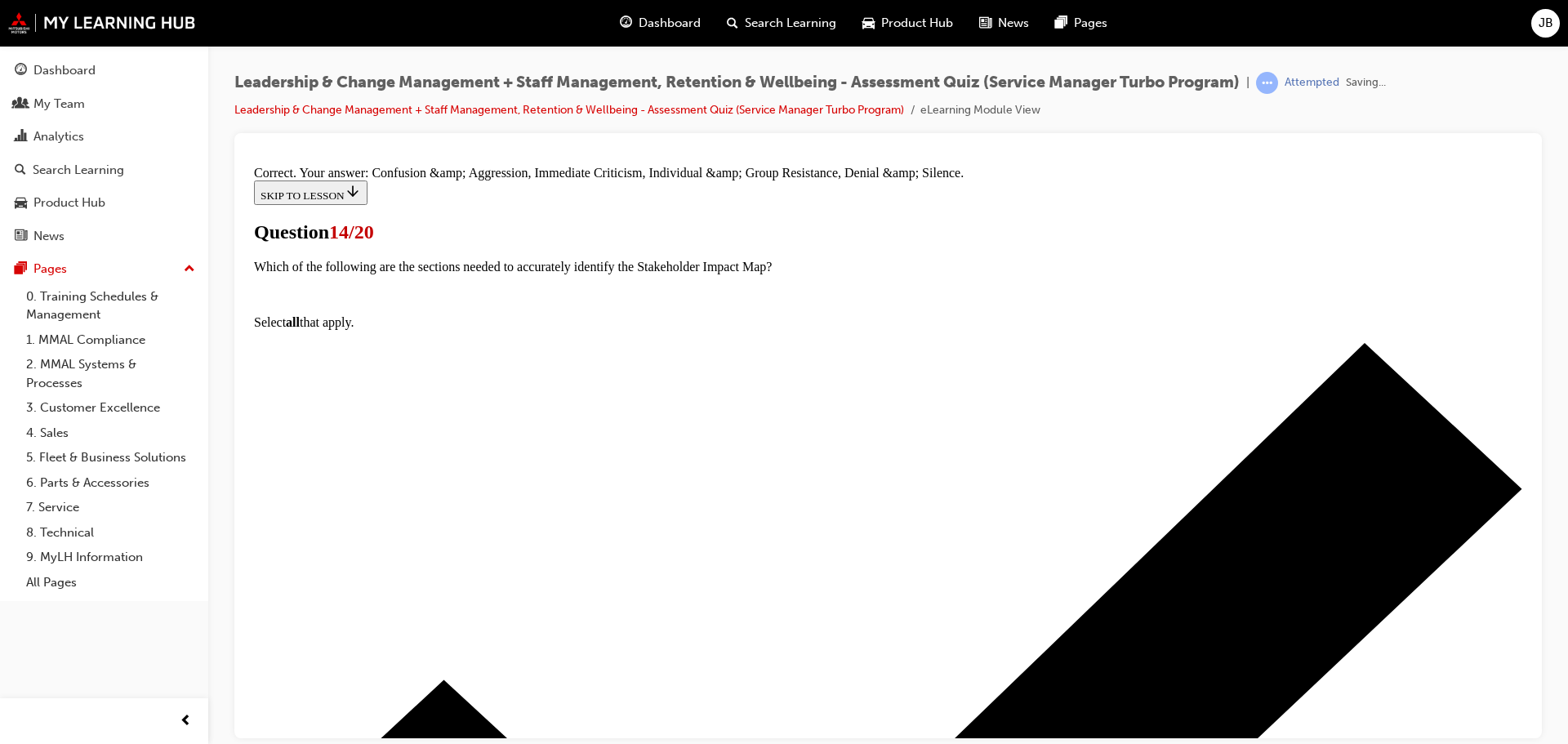
scroll to position [329, 0]
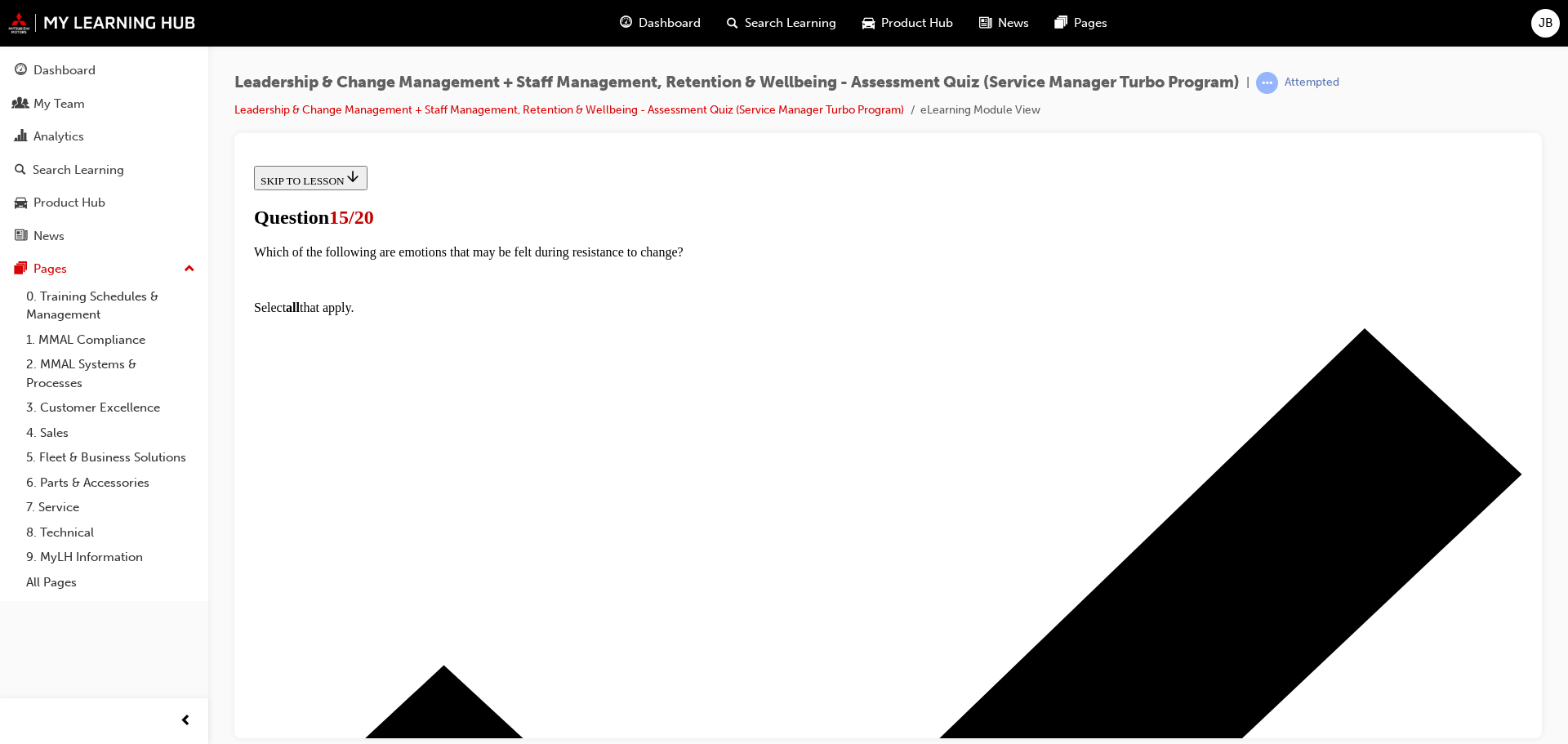
drag, startPoint x: 630, startPoint y: 485, endPoint x: 662, endPoint y: 488, distance: 32.1
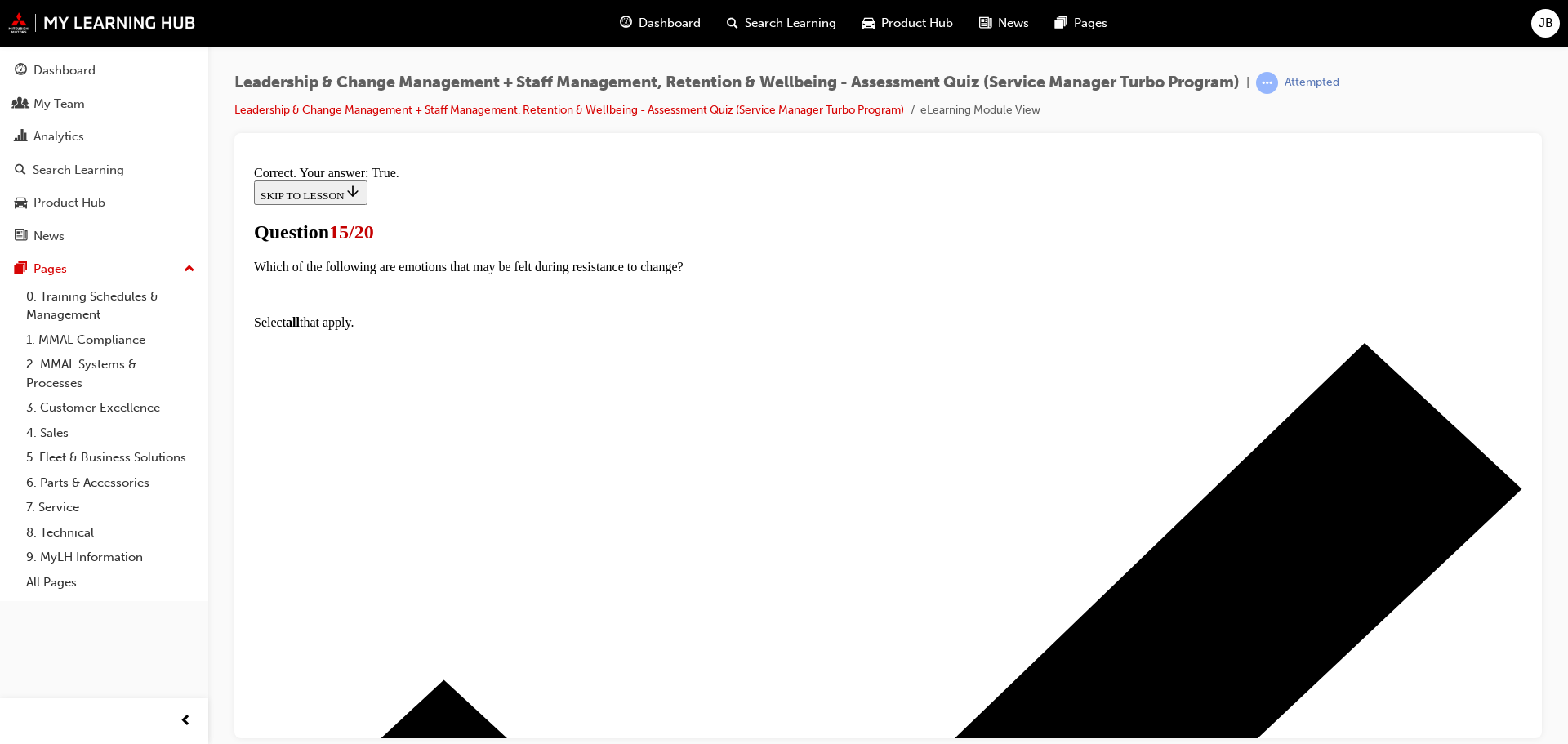
scroll to position [199, 0]
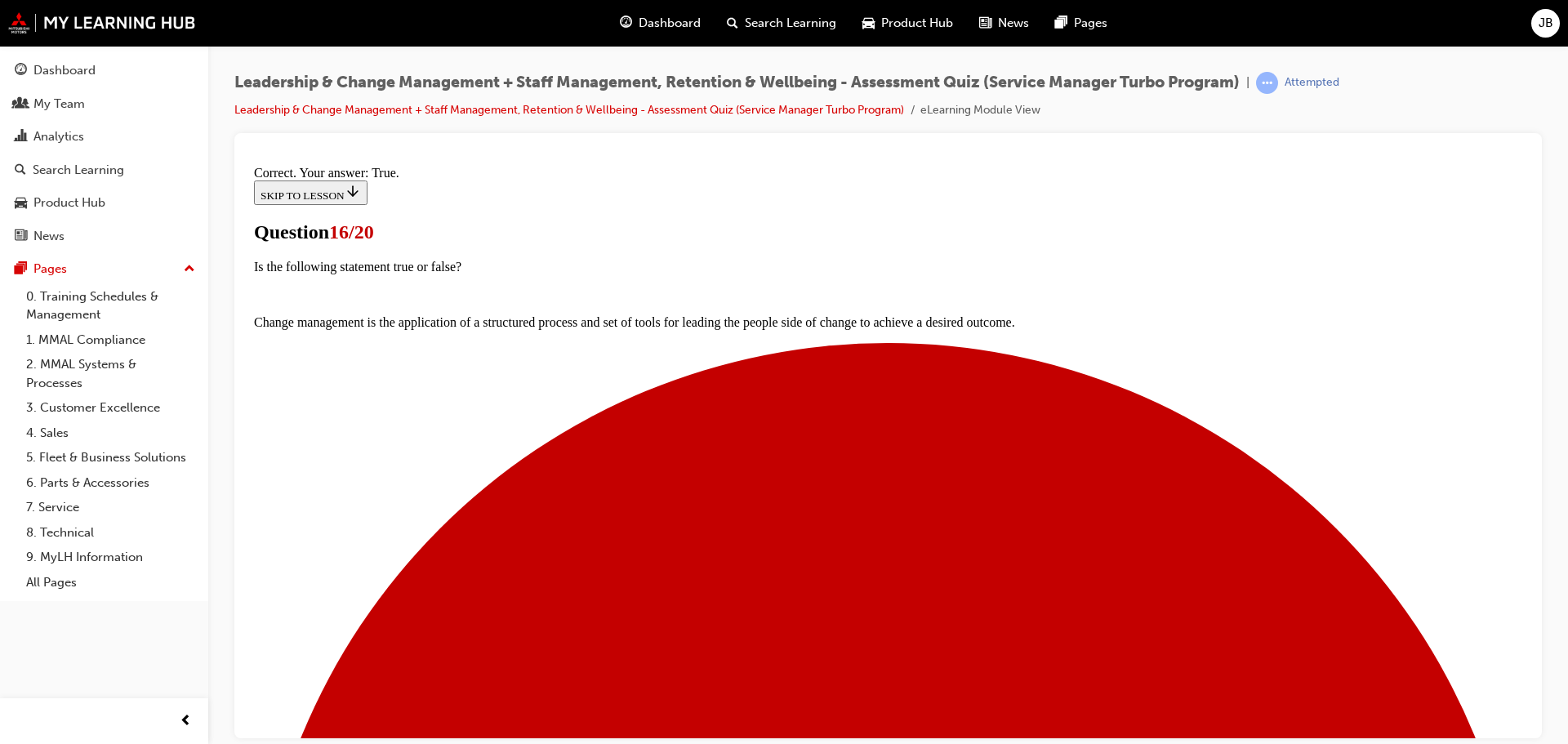
scroll to position [199, 0]
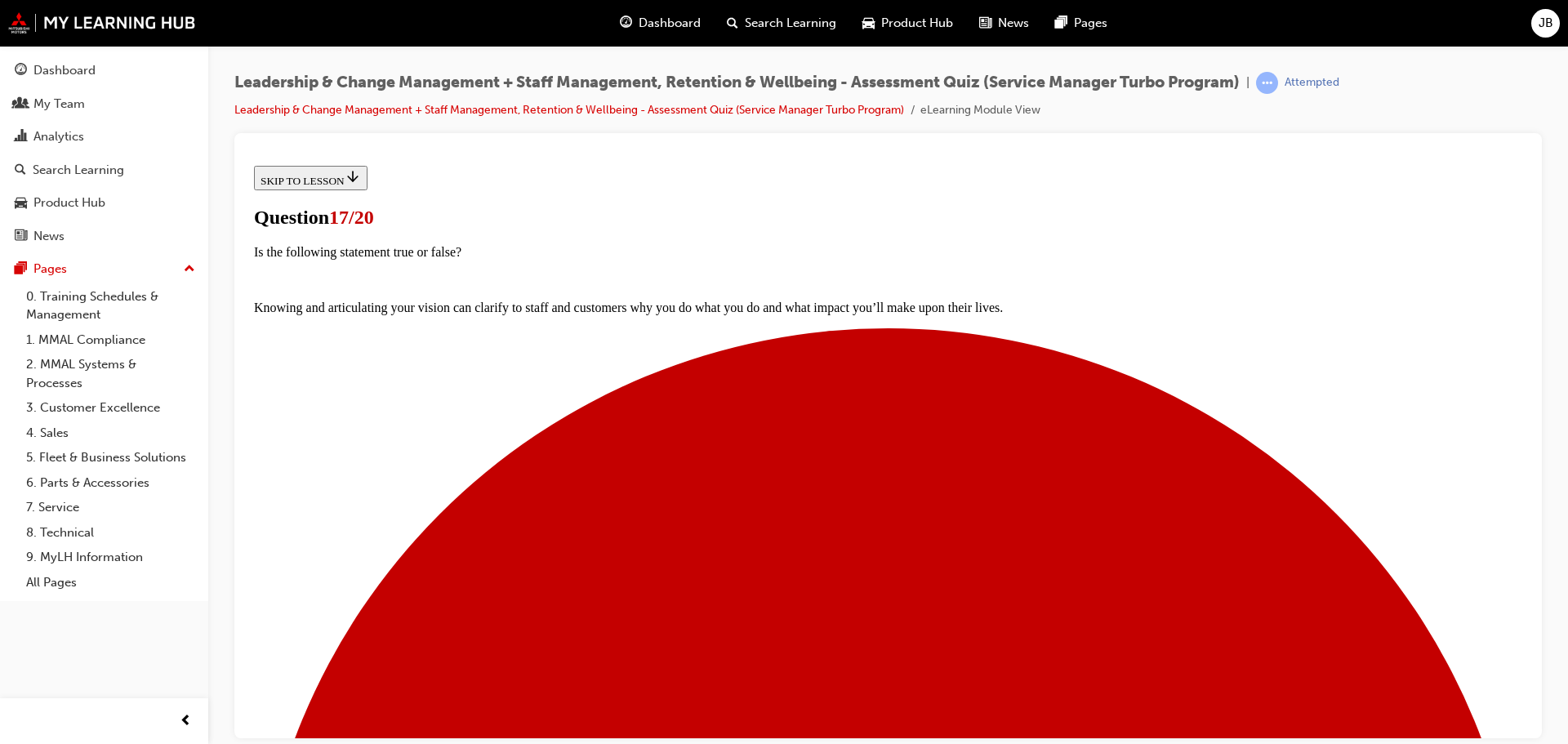
scroll to position [185, 0]
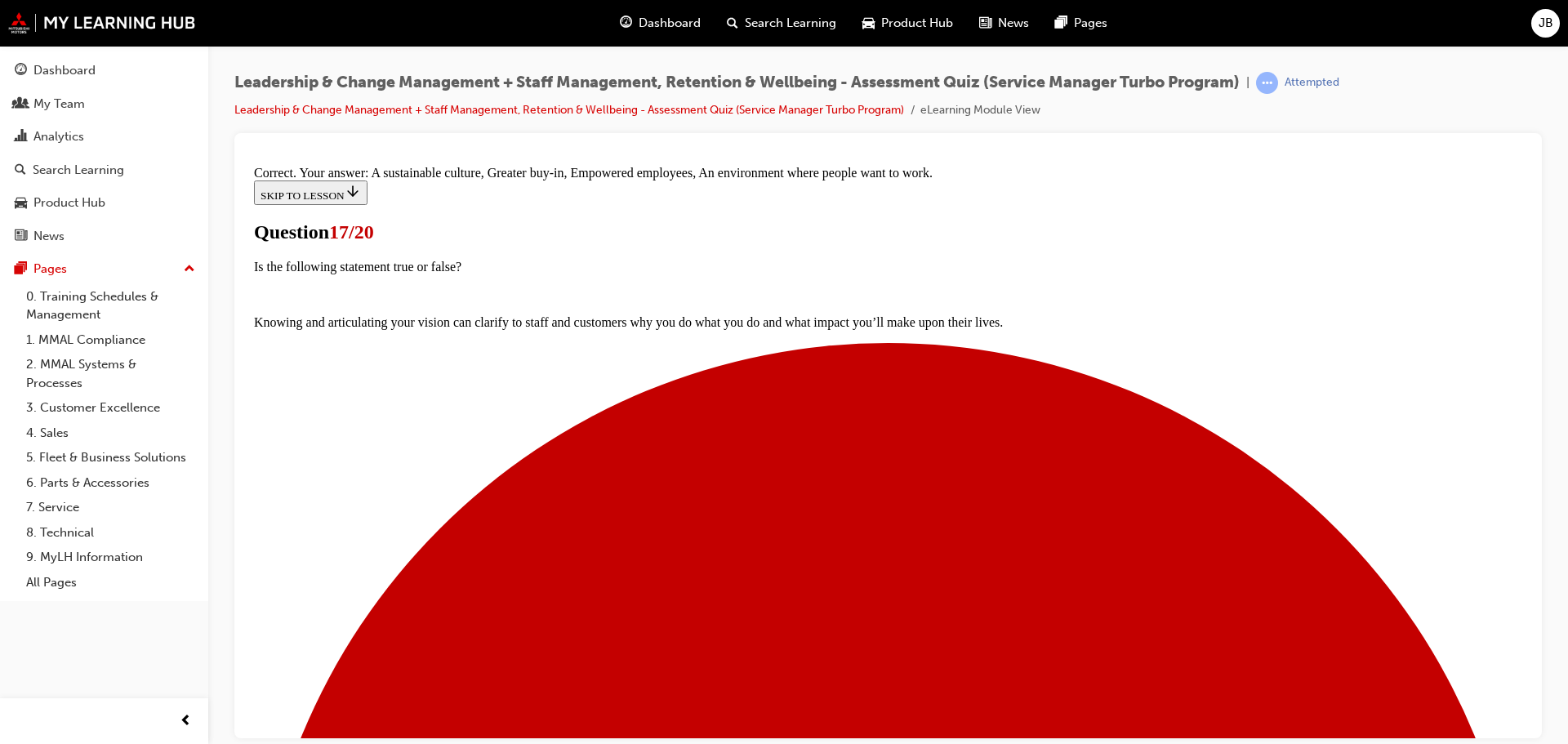
scroll to position [302, 0]
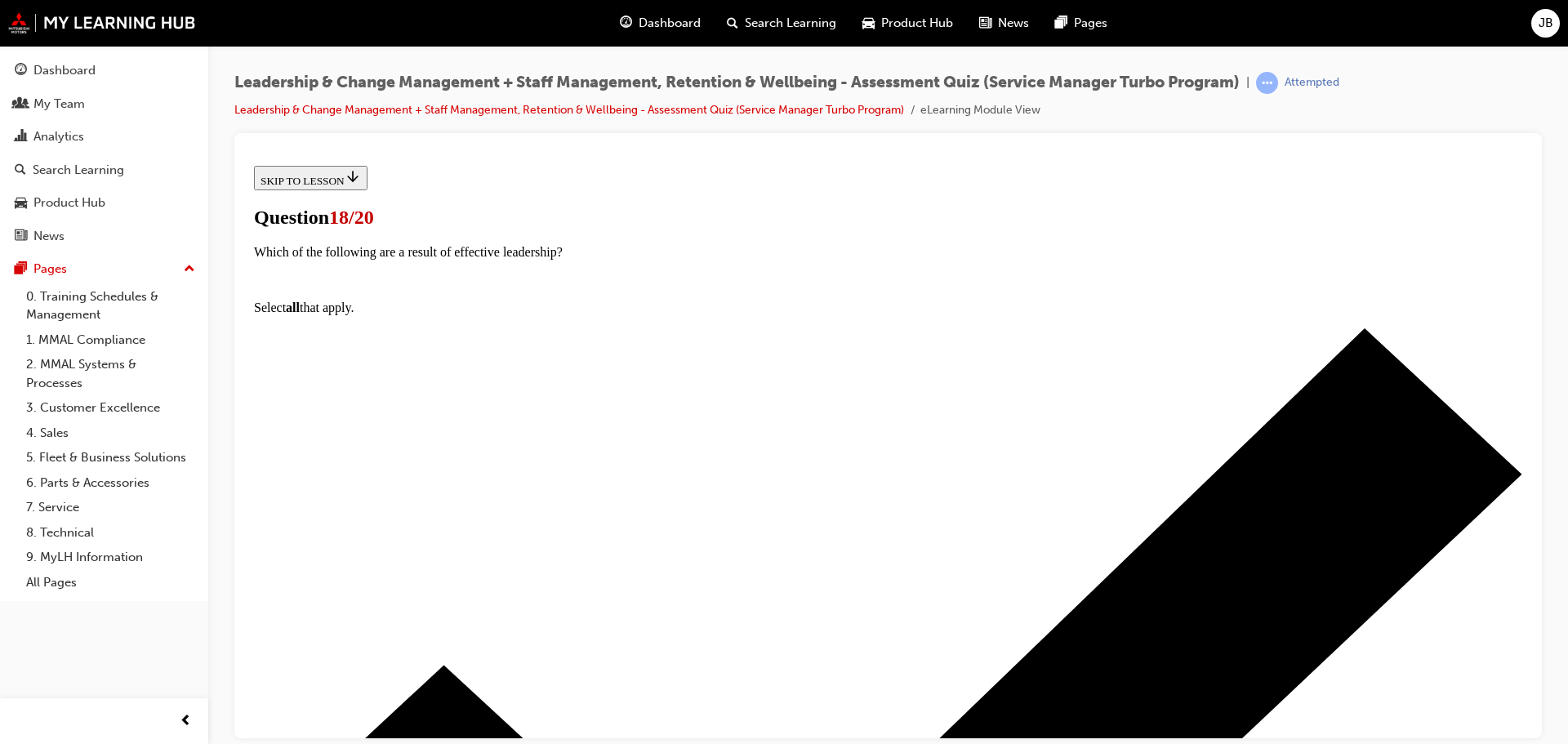
scroll to position [120, 0]
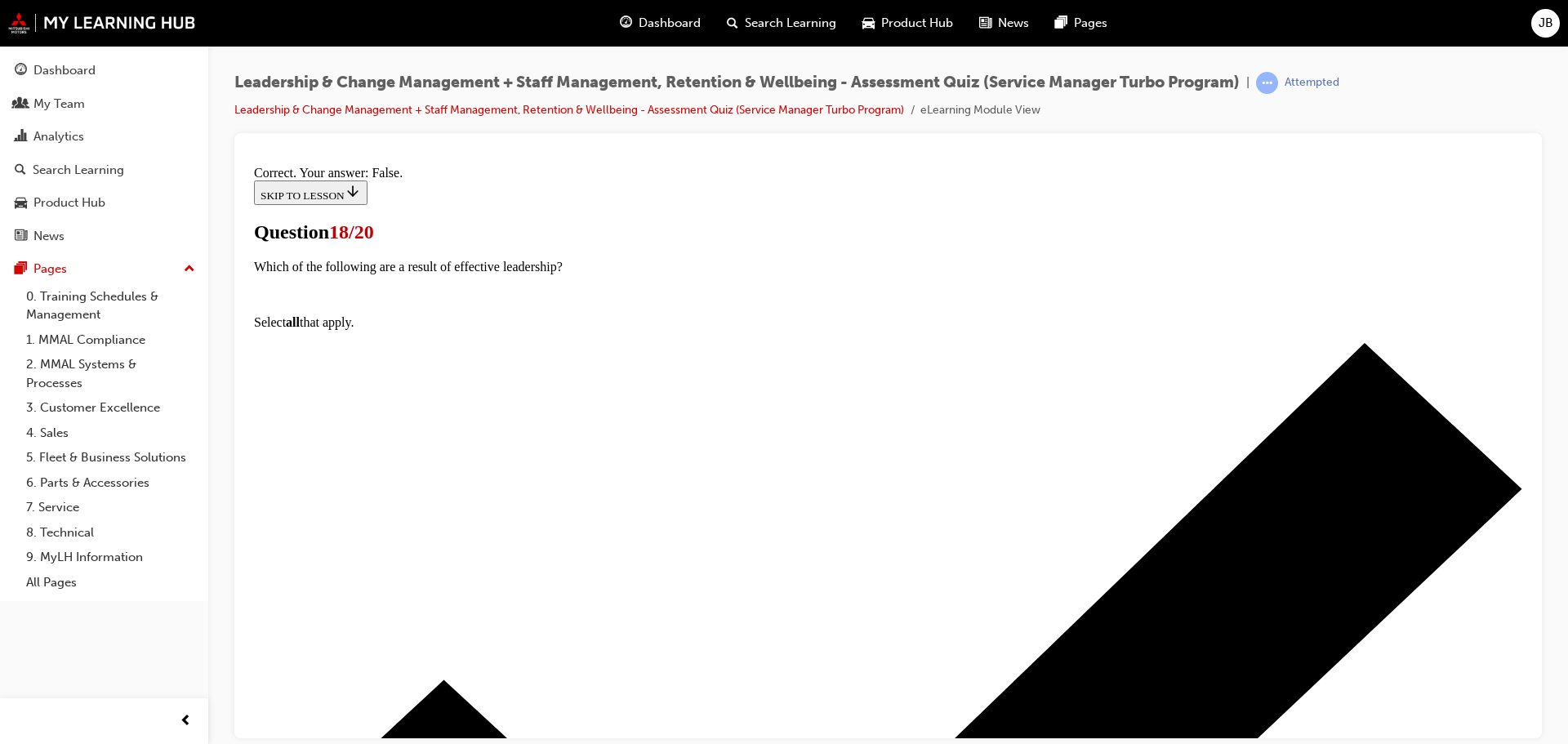
scroll to position [172, 0]
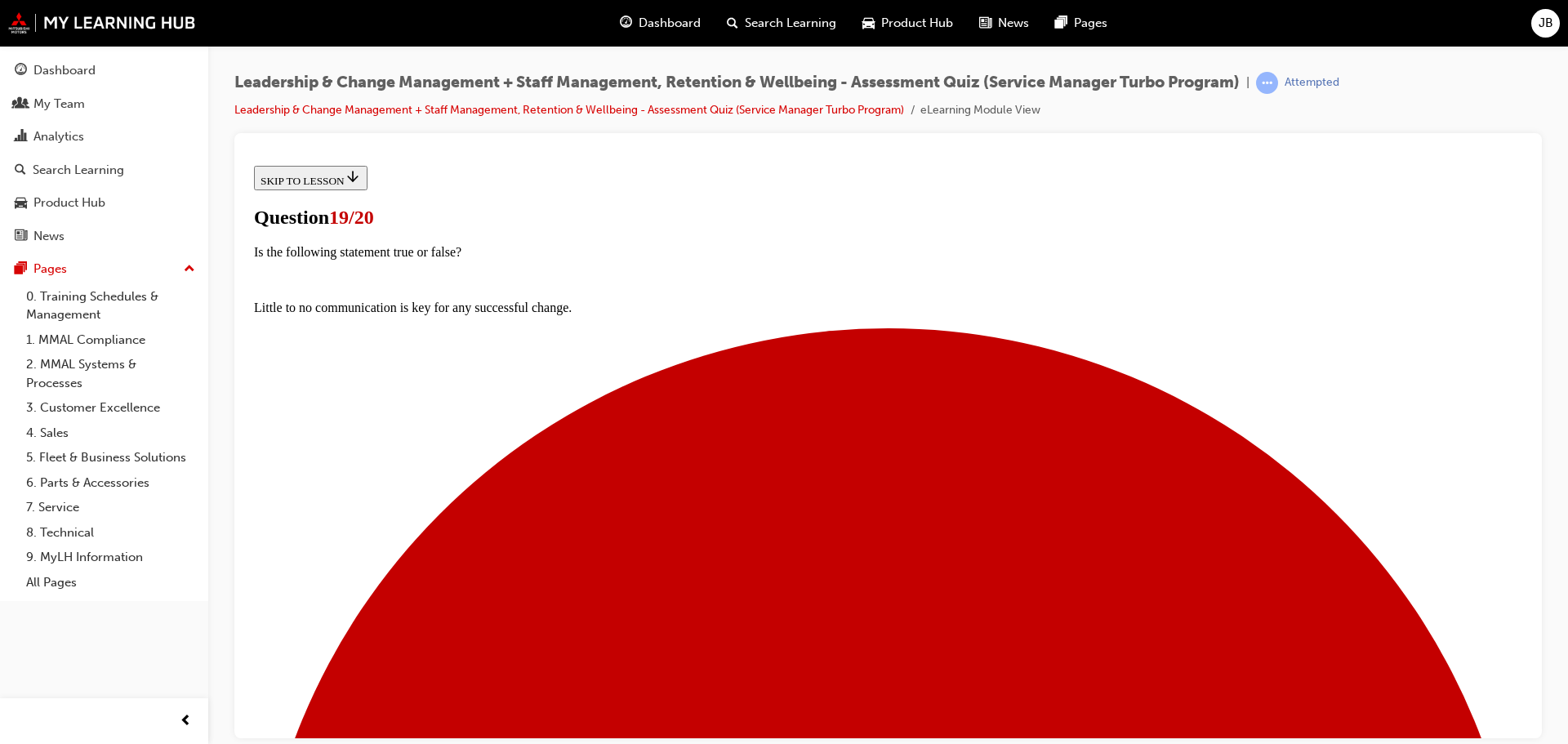
scroll to position [132, 0]
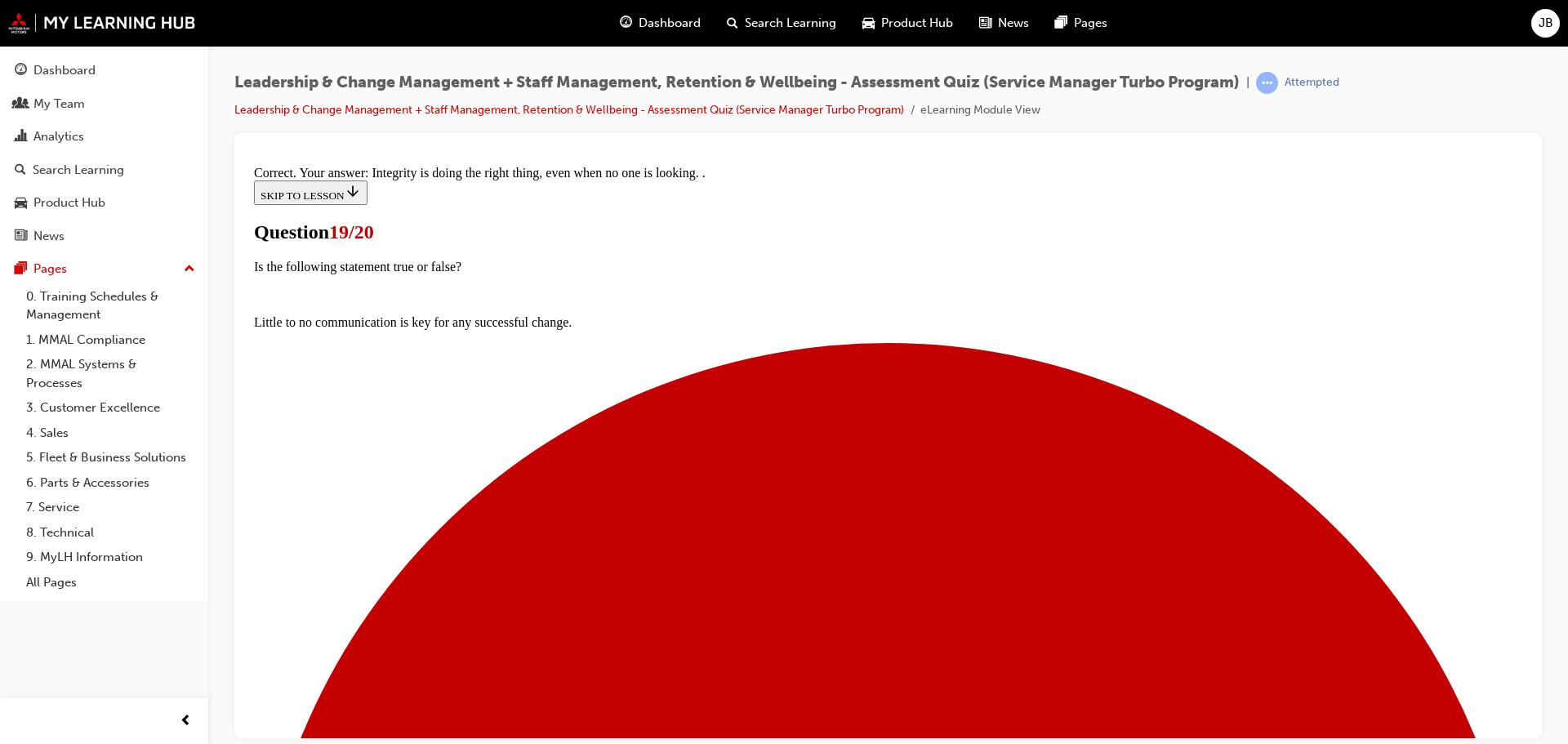
scroll to position [246, 0]
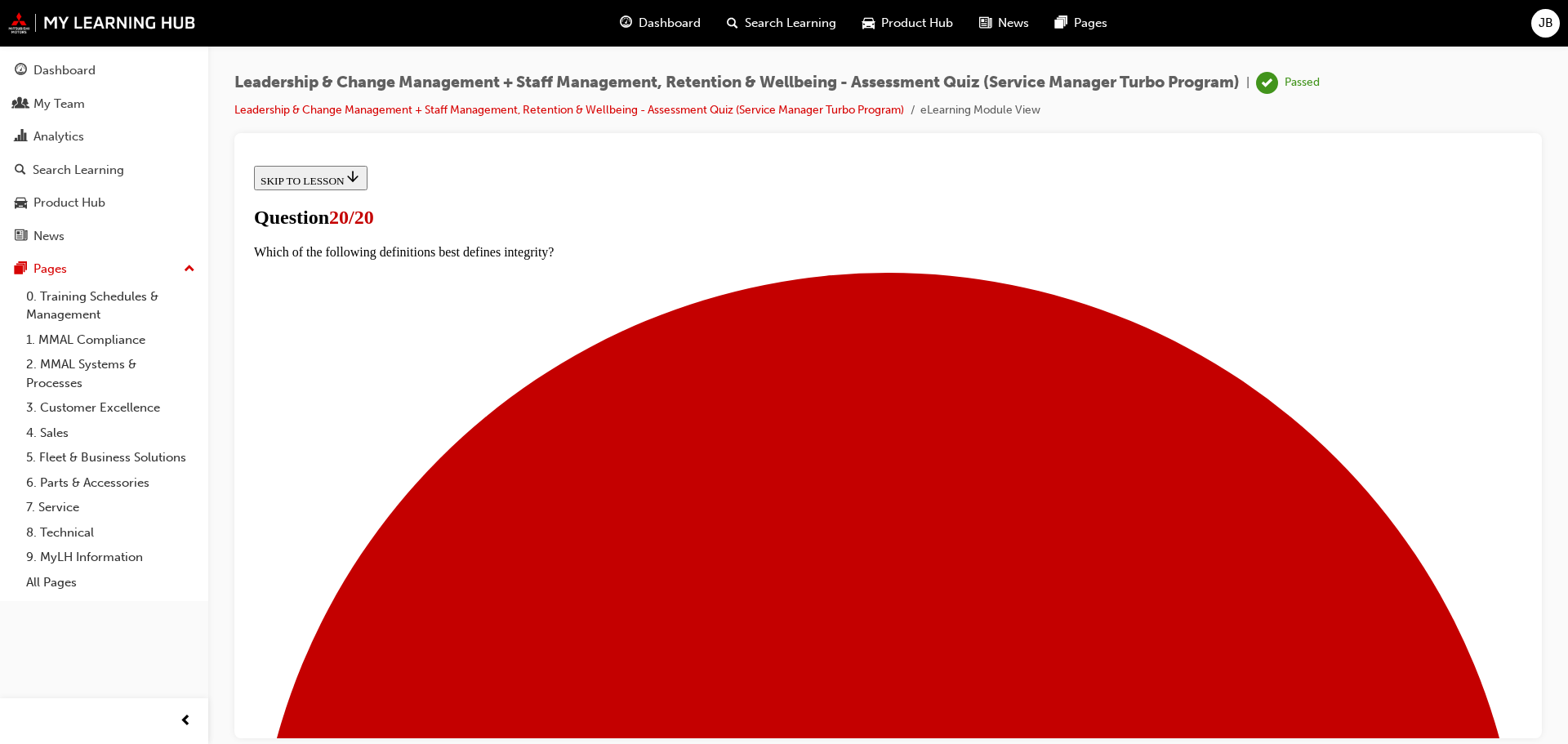
scroll to position [245, 0]
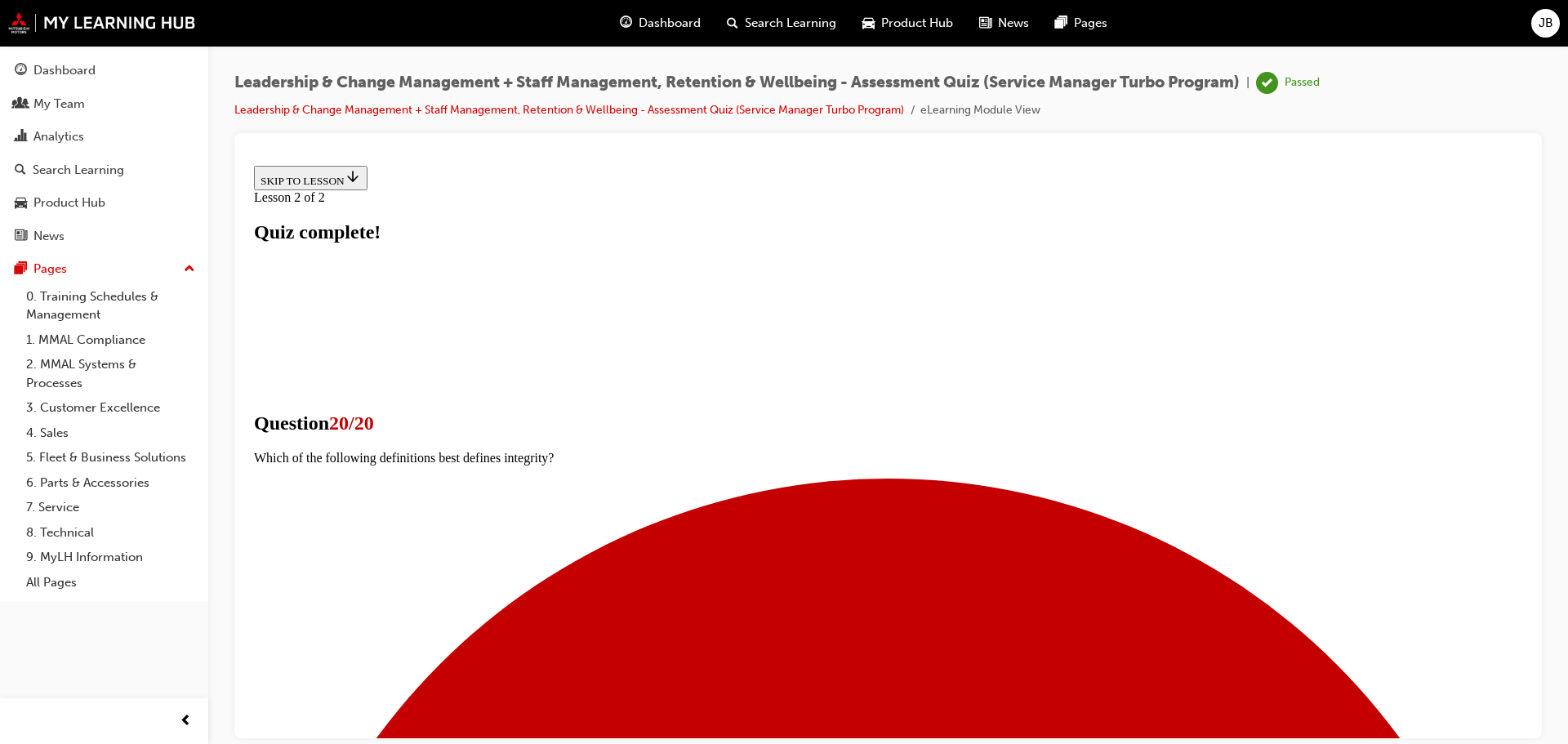
scroll to position [255, 0]
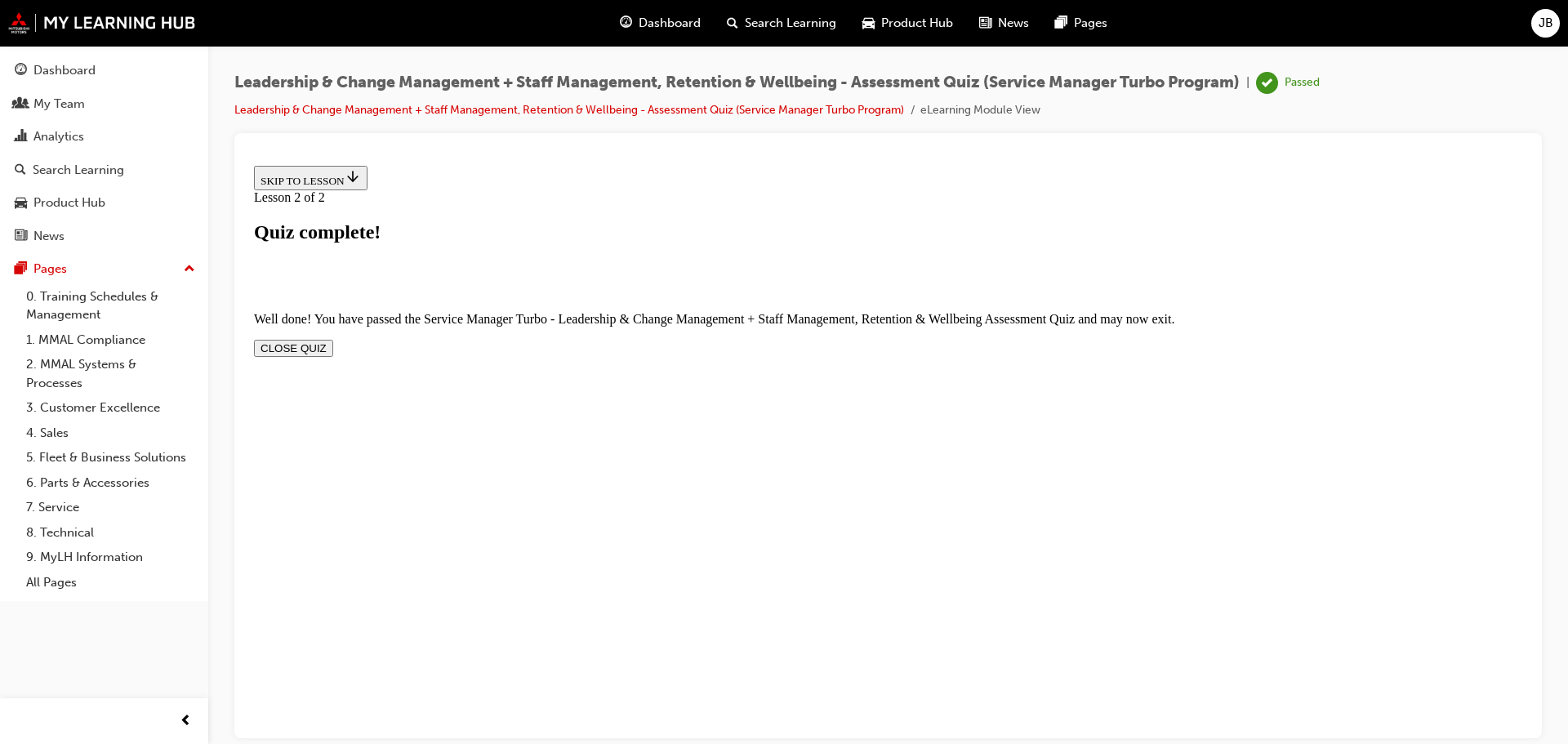
click at [333, 339] on button "CLOSE QUIZ" at bounding box center [294, 348] width 79 height 18
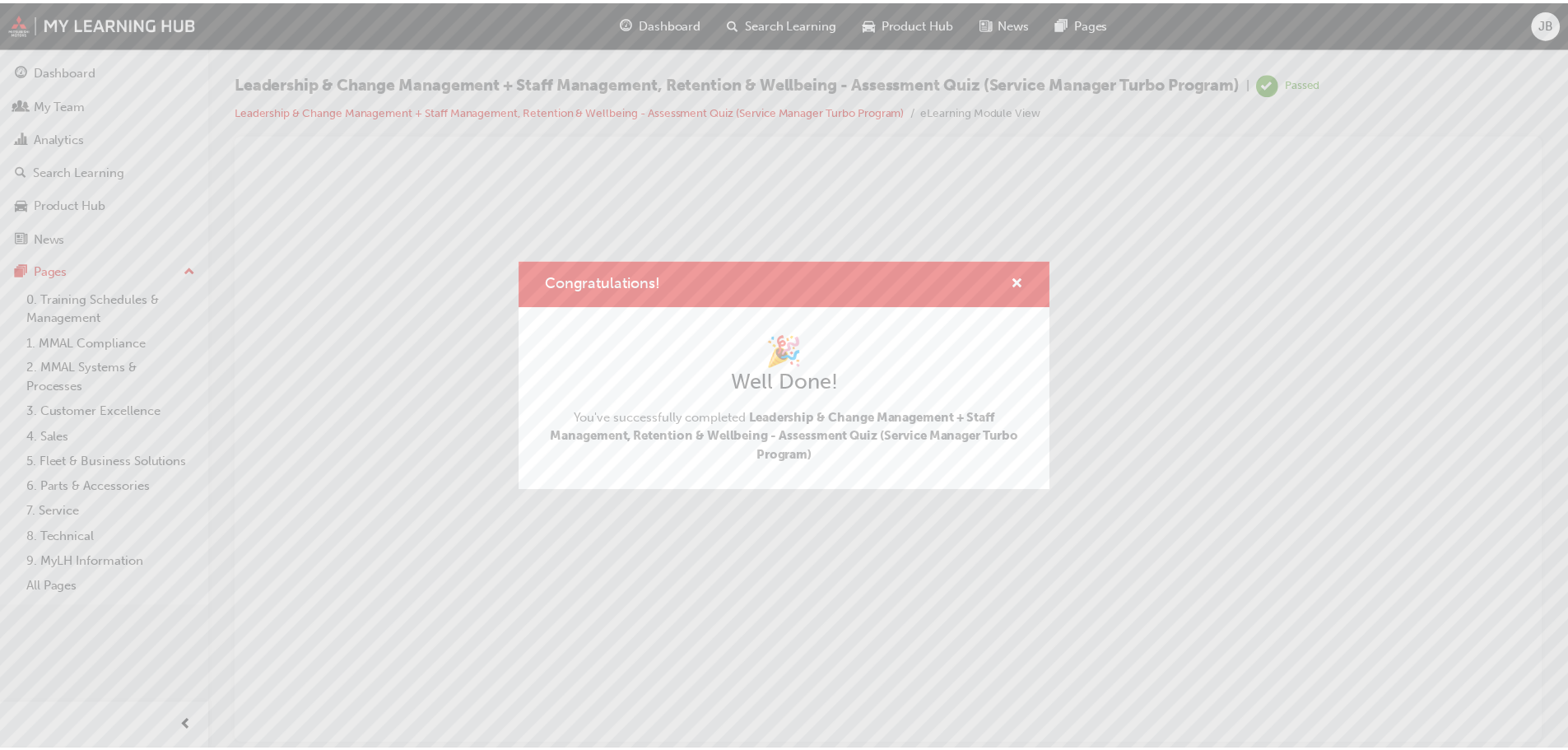
scroll to position [0, 0]
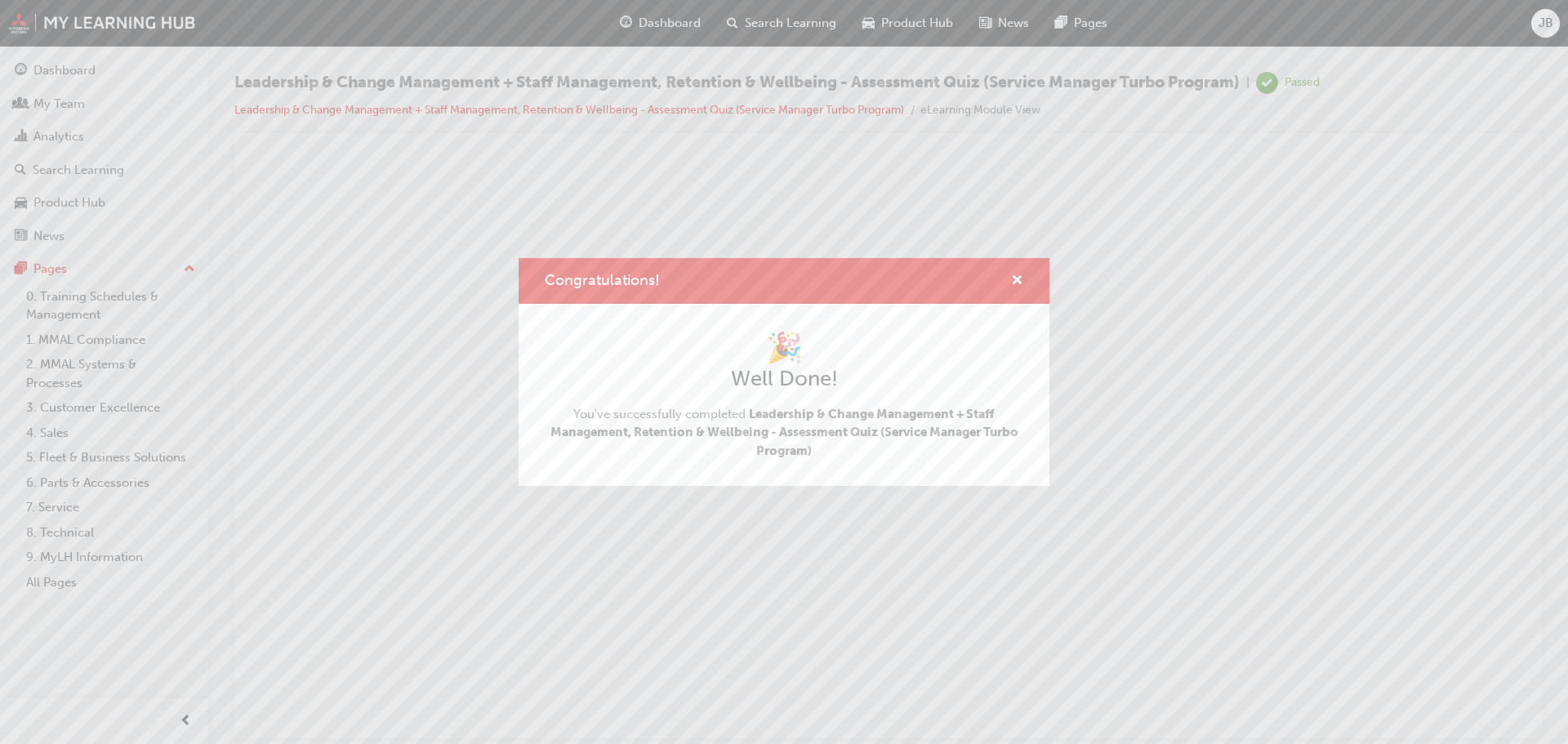
click at [66, 65] on div "Congratulations! 🎉 Well Done! You've successfully completed Leadership & Change…" at bounding box center [784, 372] width 1568 height 744
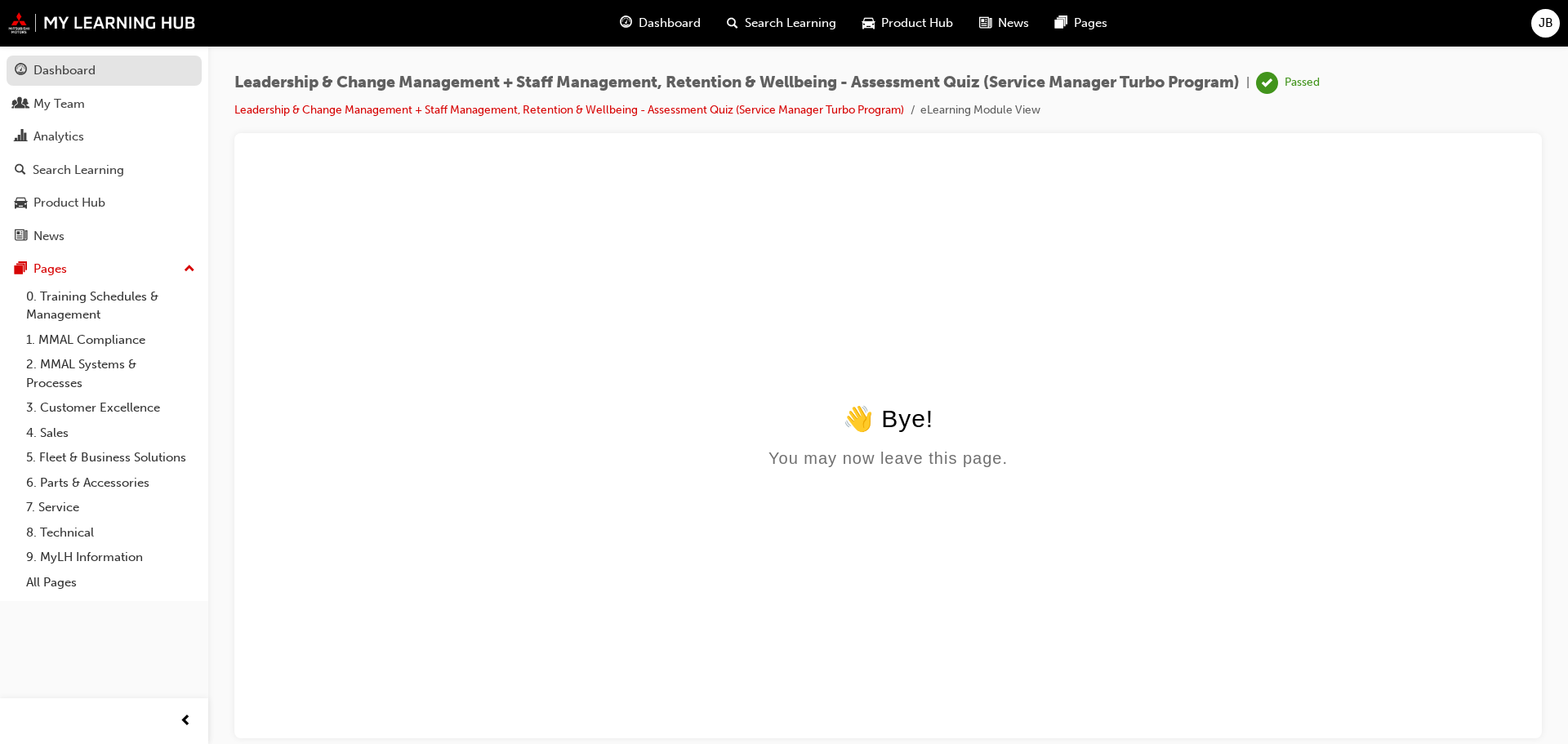
click at [67, 73] on div "Dashboard" at bounding box center [64, 70] width 62 height 18
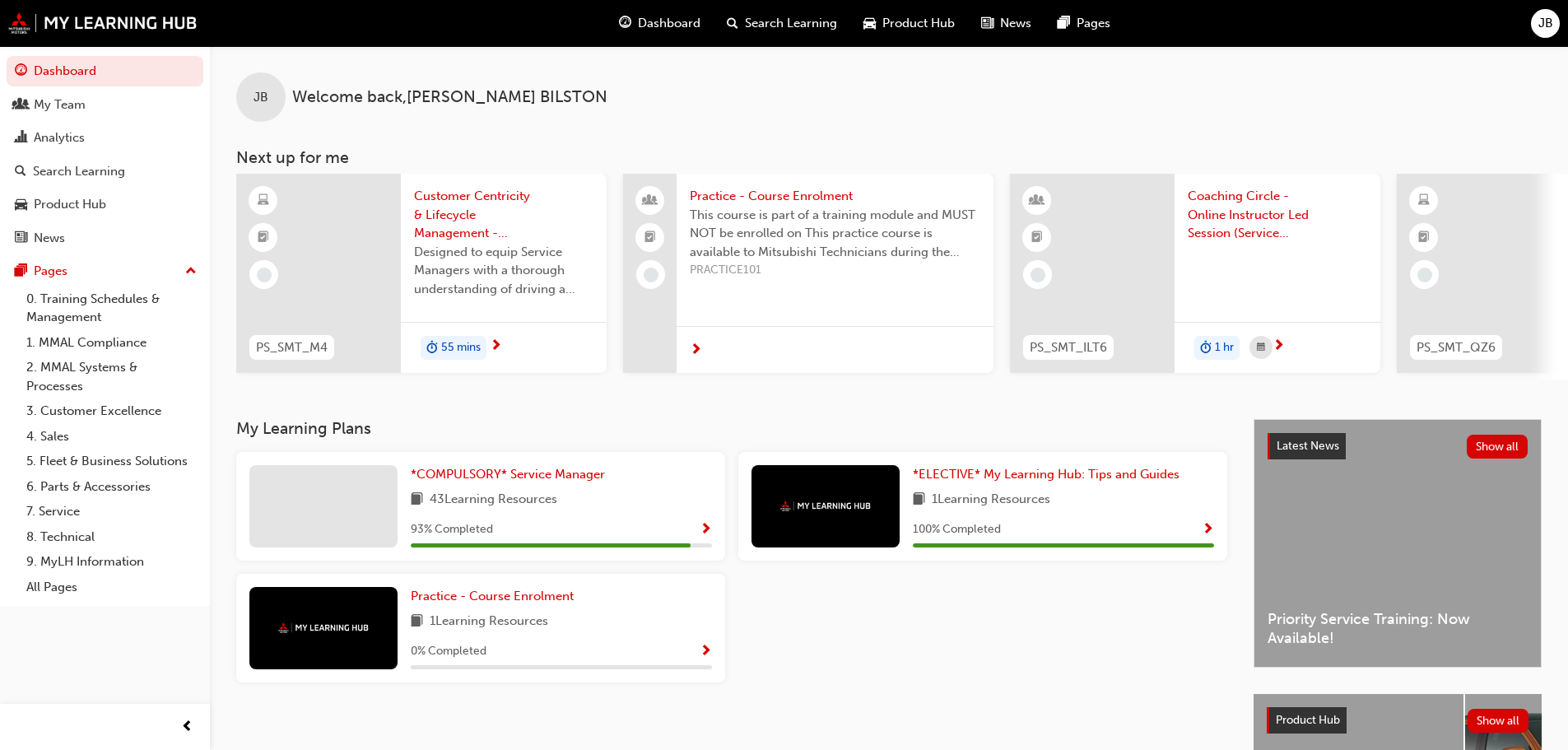
click at [585, 520] on div "*COMPULSORY* Service Manager 43 Learning Resources 93 % Completed" at bounding box center [561, 506] width 301 height 82
click at [538, 481] on span "*COMPULSORY* Service Manager" at bounding box center [508, 473] width 194 height 15
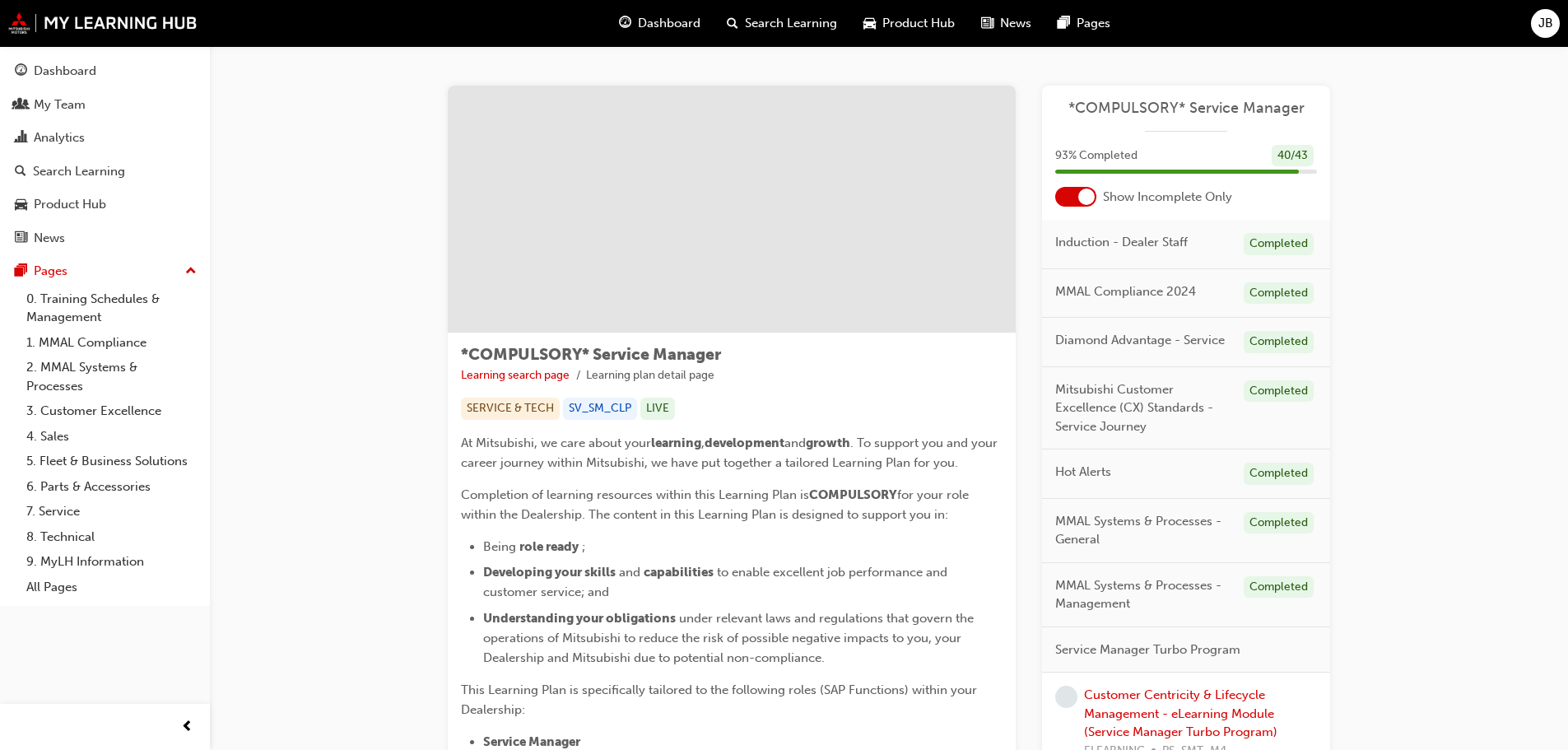
click at [1092, 195] on div at bounding box center [1087, 196] width 17 height 17
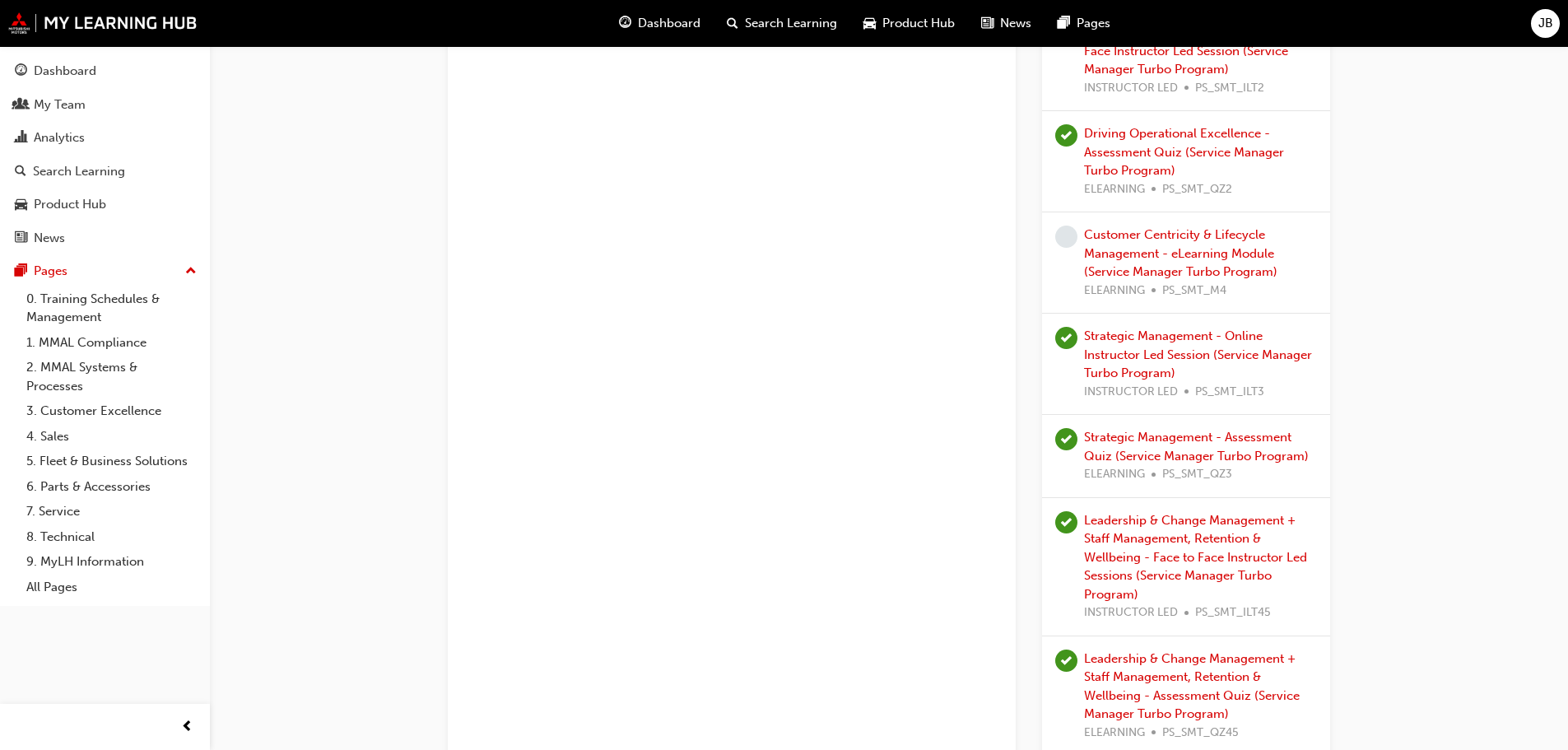
scroll to position [3173, 0]
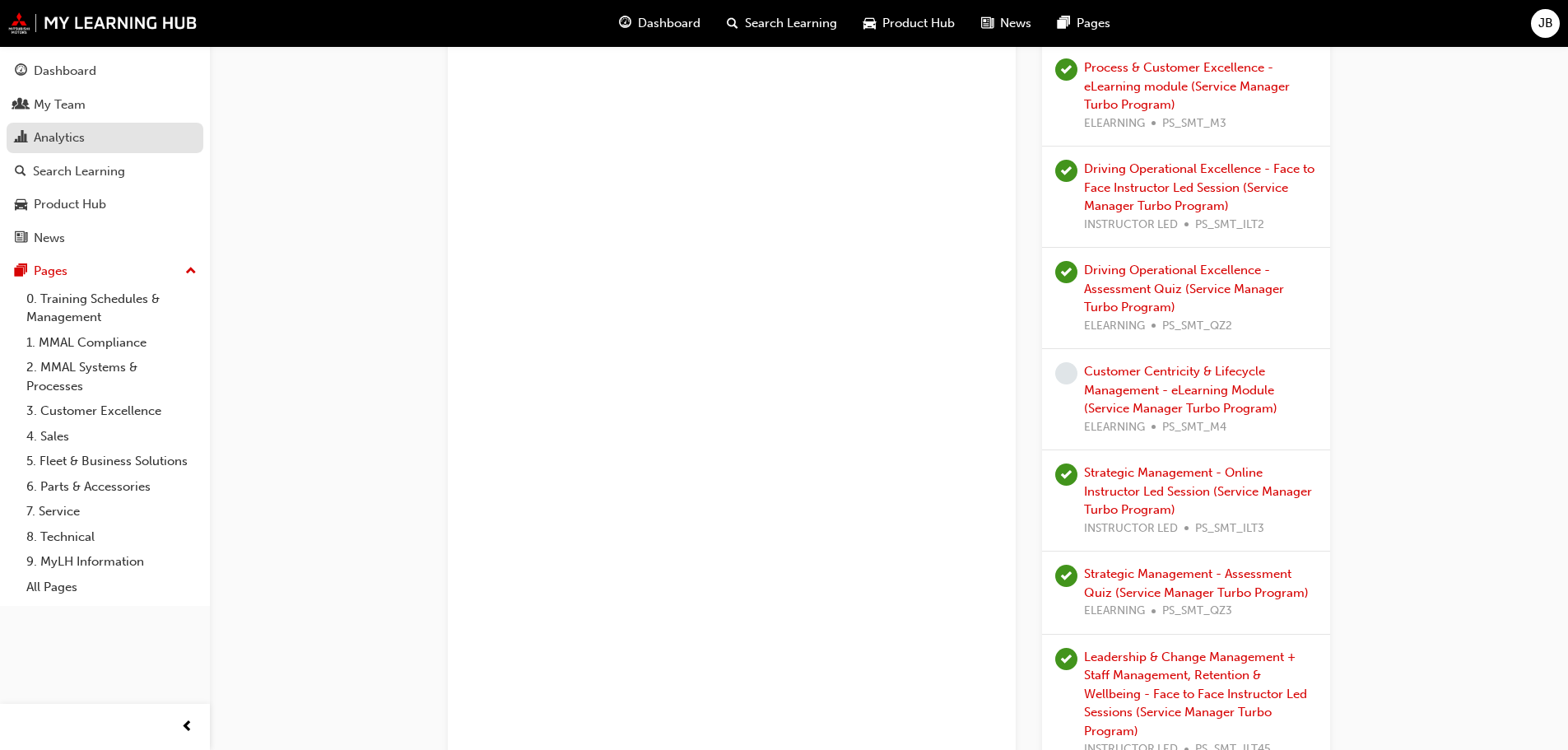
click at [70, 140] on div "Analytics" at bounding box center [59, 137] width 51 height 19
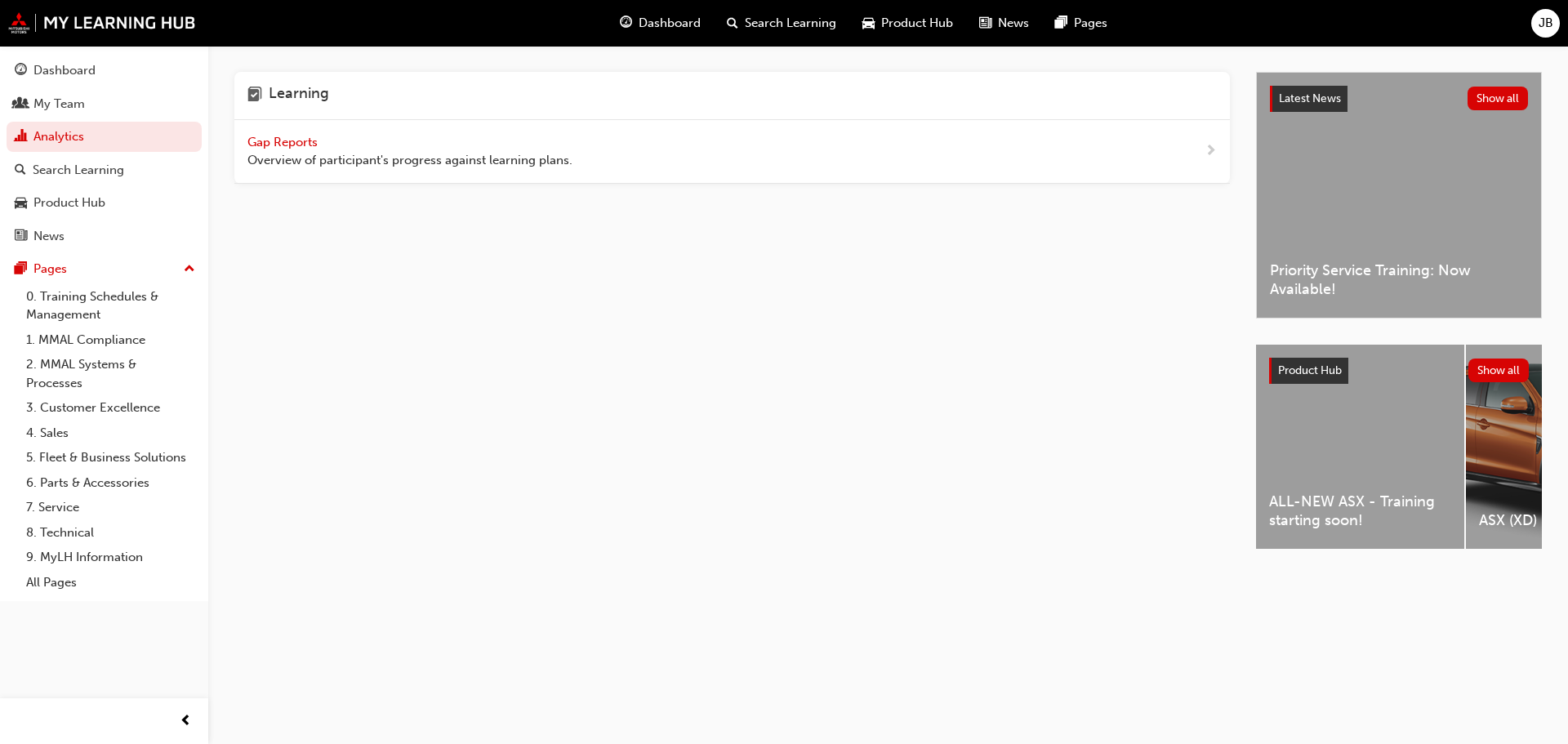
click at [290, 135] on span "Gap Reports" at bounding box center [284, 142] width 74 height 15
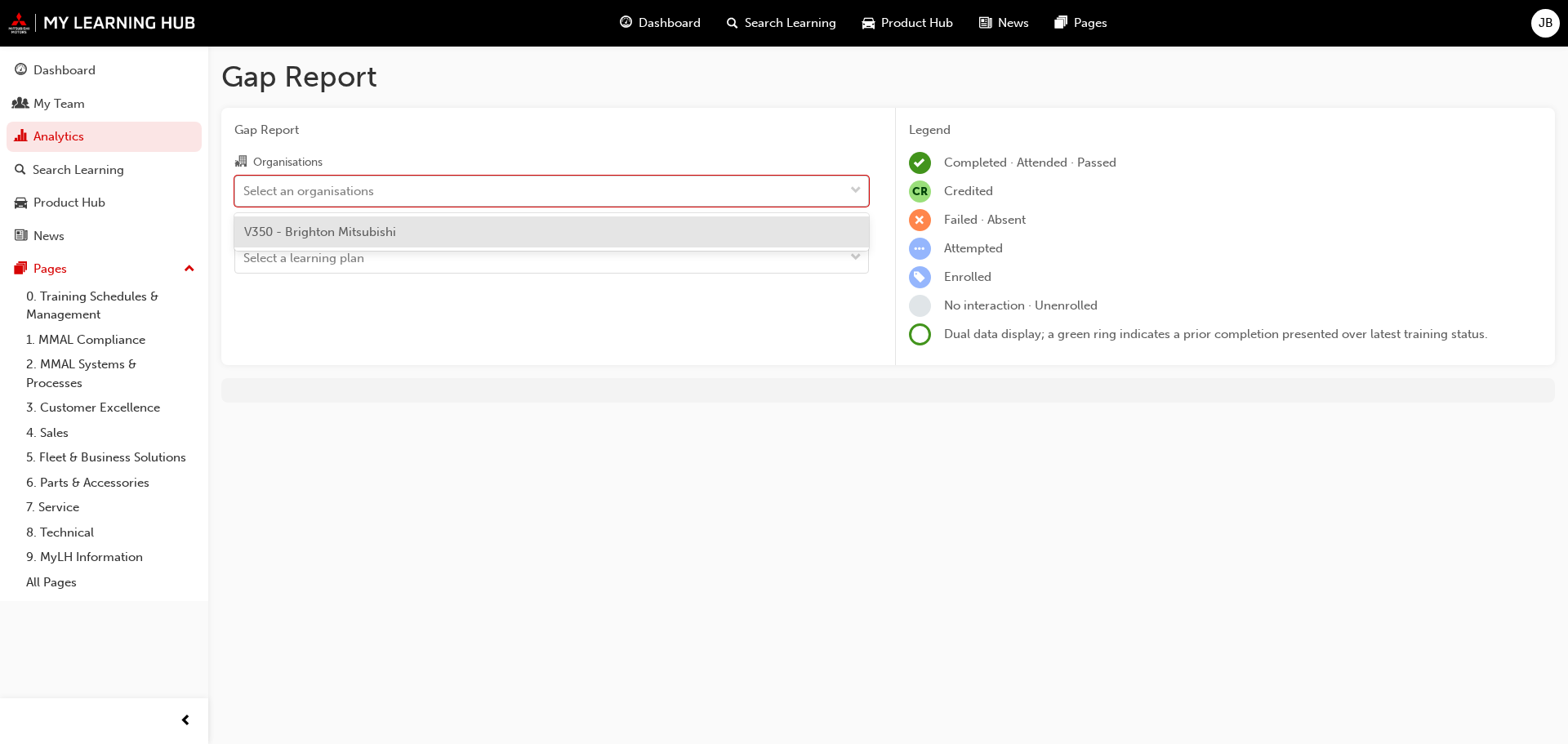
click at [444, 191] on div "Select an organisations" at bounding box center [539, 190] width 608 height 29
click at [245, 191] on input "Organisations option V350 - Brighton Mitsubishi focused, 1 of 1. 1 result avail…" at bounding box center [245, 190] width 2 height 14
click at [387, 230] on span "V350 - Brighton Mitsubishi" at bounding box center [320, 231] width 152 height 15
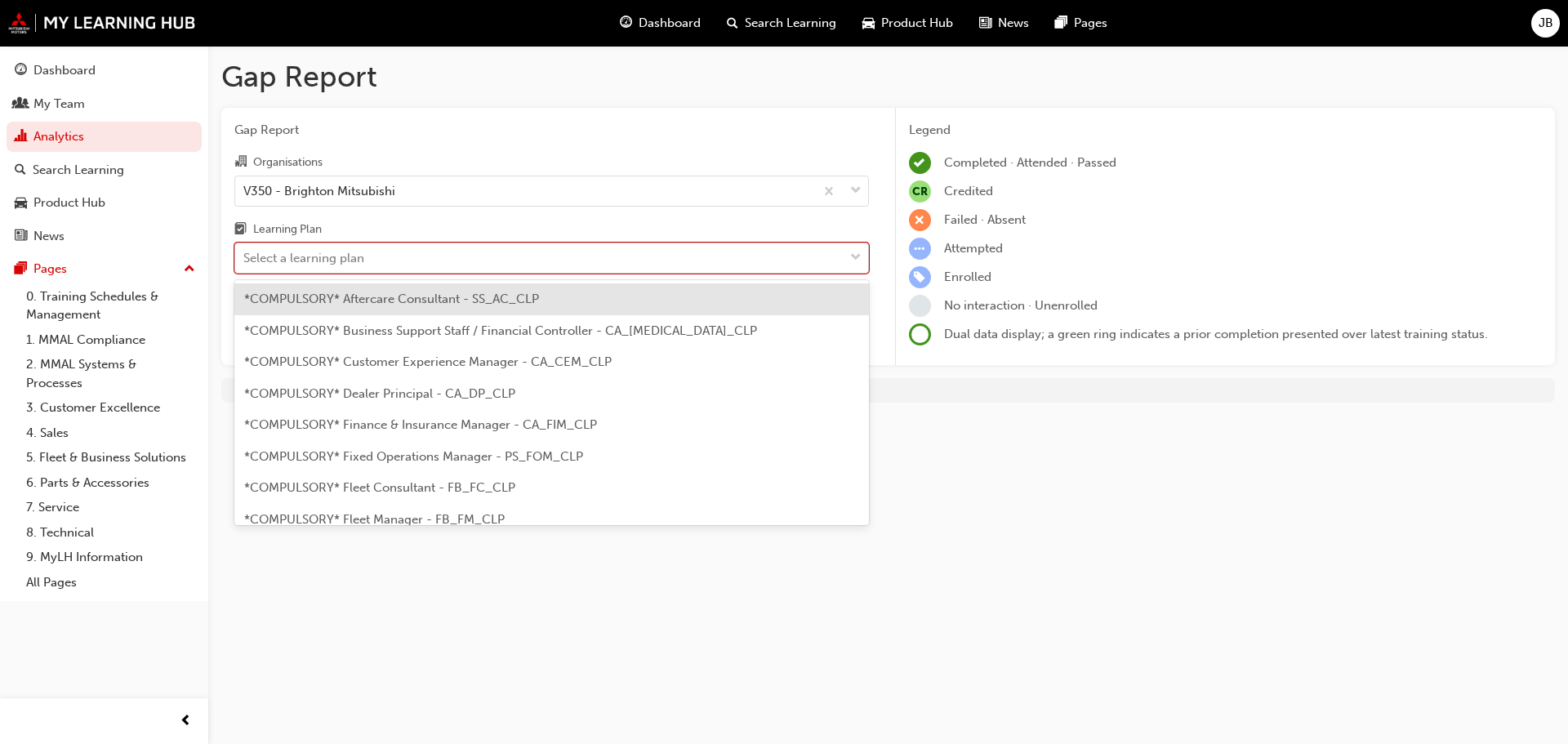
click at [415, 266] on div "Select a learning plan" at bounding box center [539, 259] width 608 height 29
click at [245, 265] on input "Learning Plan option *COMPULSORY* Aftercare Consultant - SS_AC_CLP focused, 1 o…" at bounding box center [245, 258] width 2 height 14
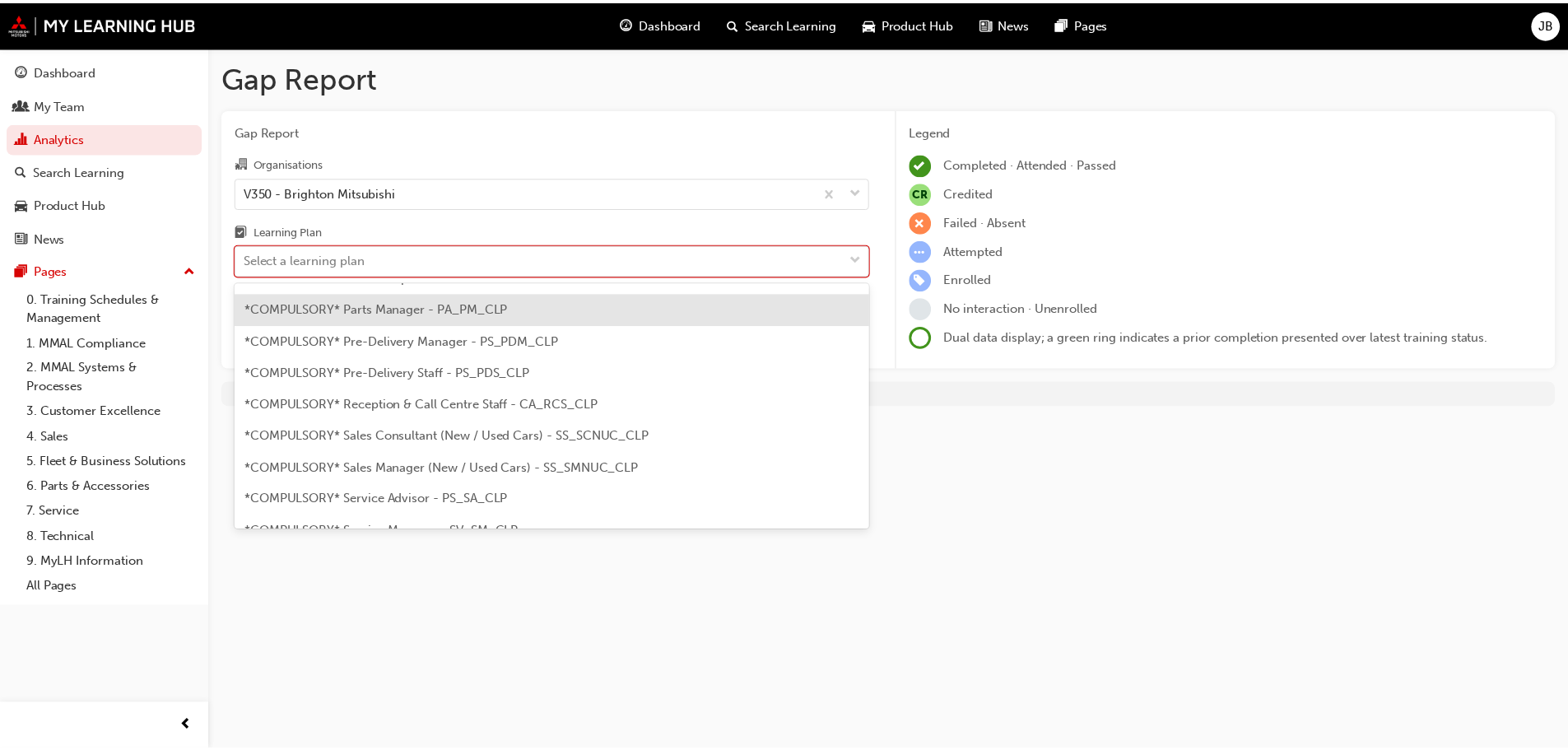
scroll to position [412, 0]
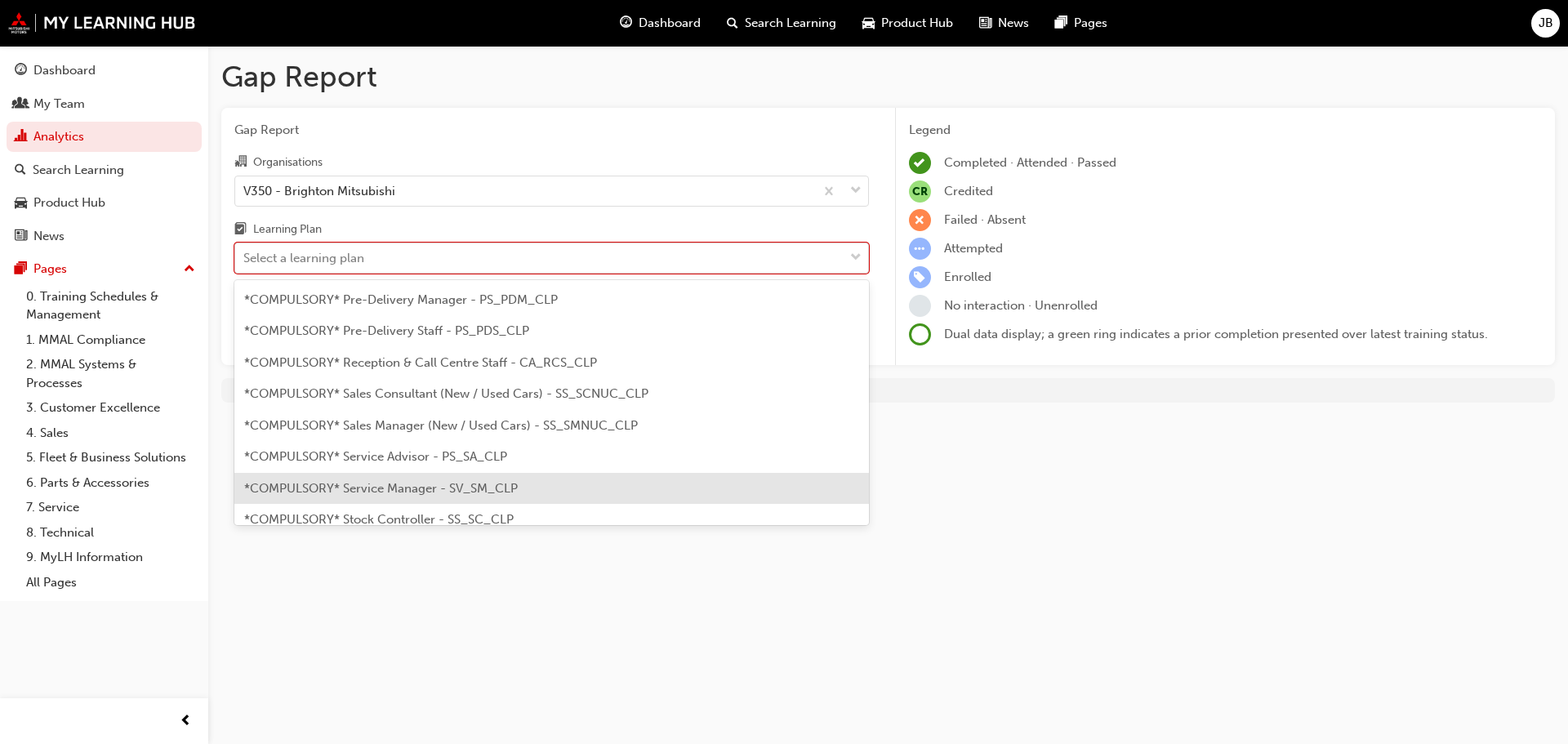
click at [473, 486] on span "*COMPULSORY* Service Manager - SV_SM_CLP" at bounding box center [381, 488] width 273 height 15
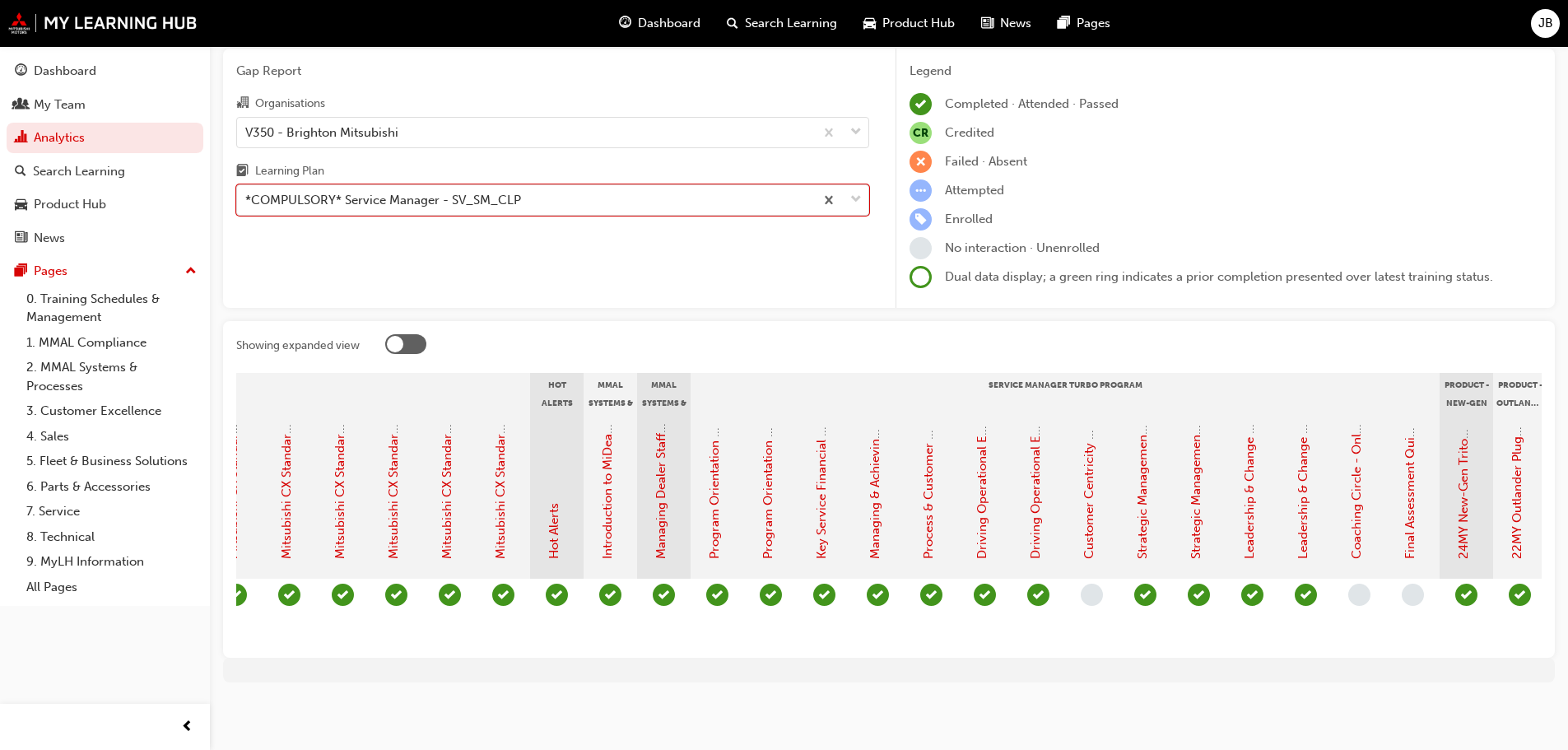
scroll to position [0, 1262]
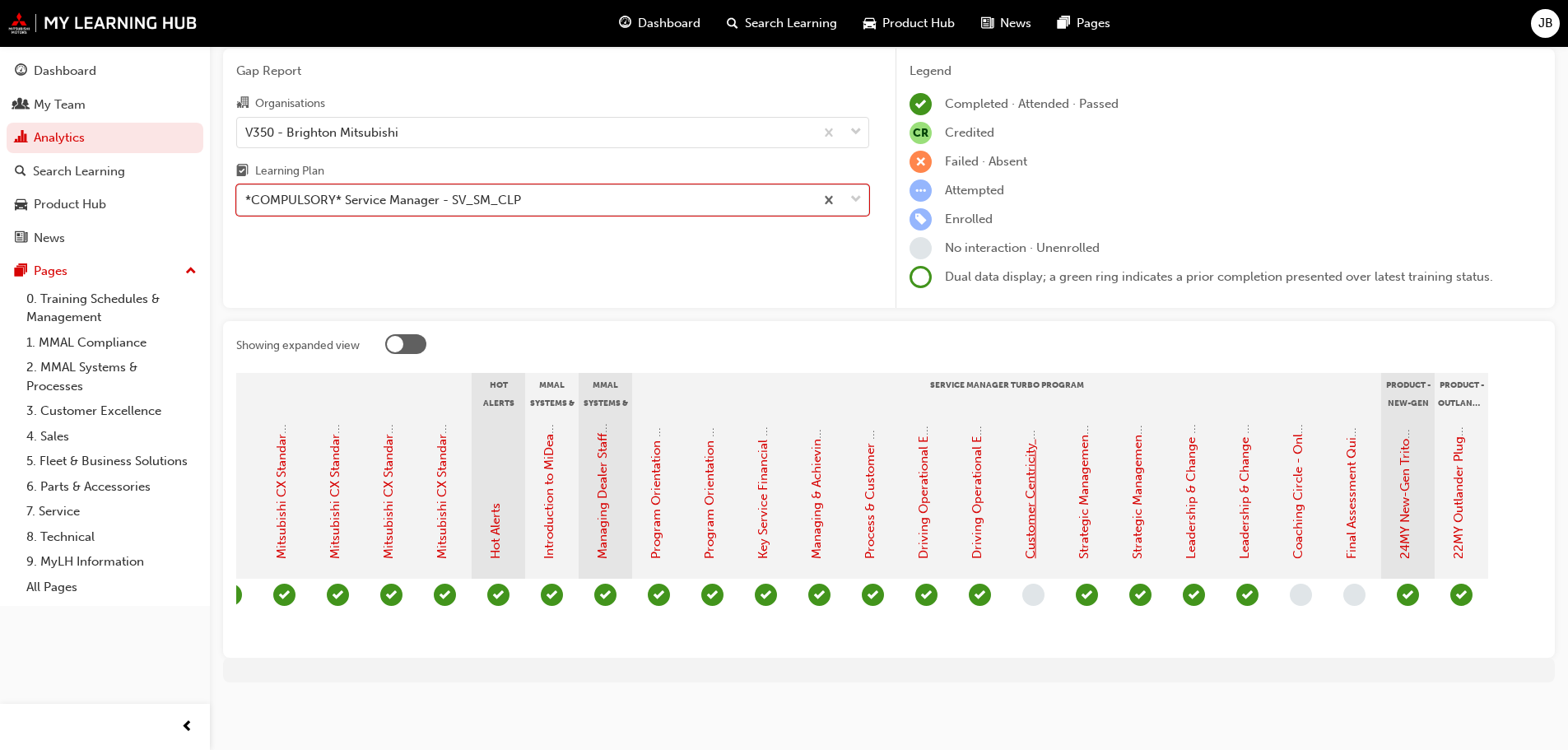
click at [1036, 516] on link "Customer Centricity & Lifecycle Management - eLearning Module (Service Manager …" at bounding box center [1030, 273] width 15 height 572
